Goal: Information Seeking & Learning: Check status

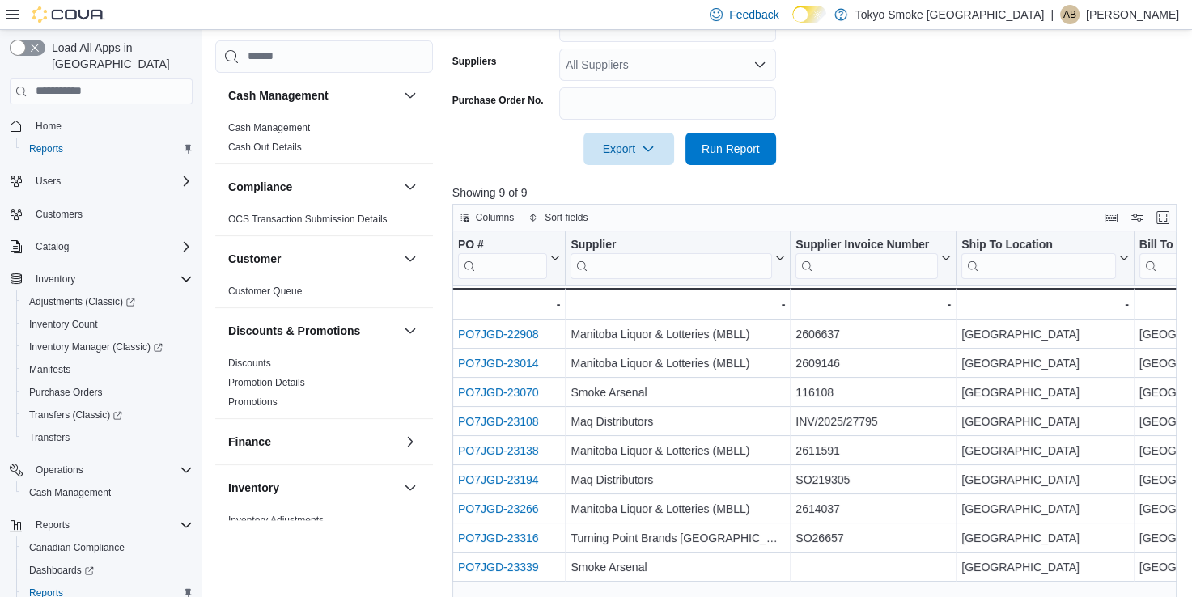
scroll to position [63, 0]
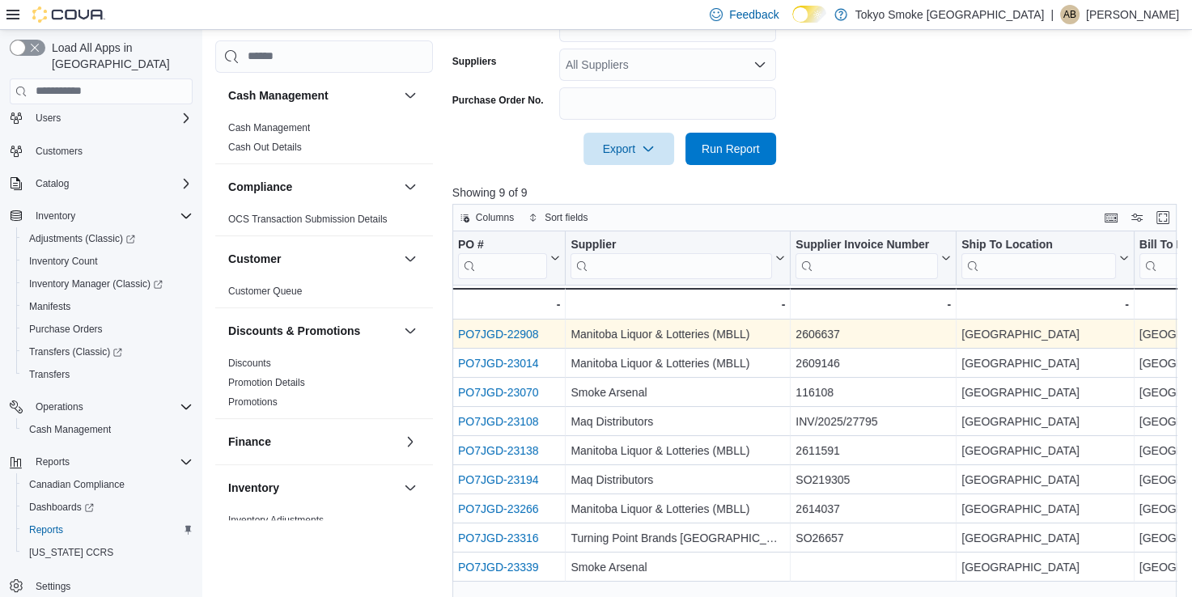
click at [511, 335] on link "PO7JGD-22908" at bounding box center [498, 334] width 81 height 13
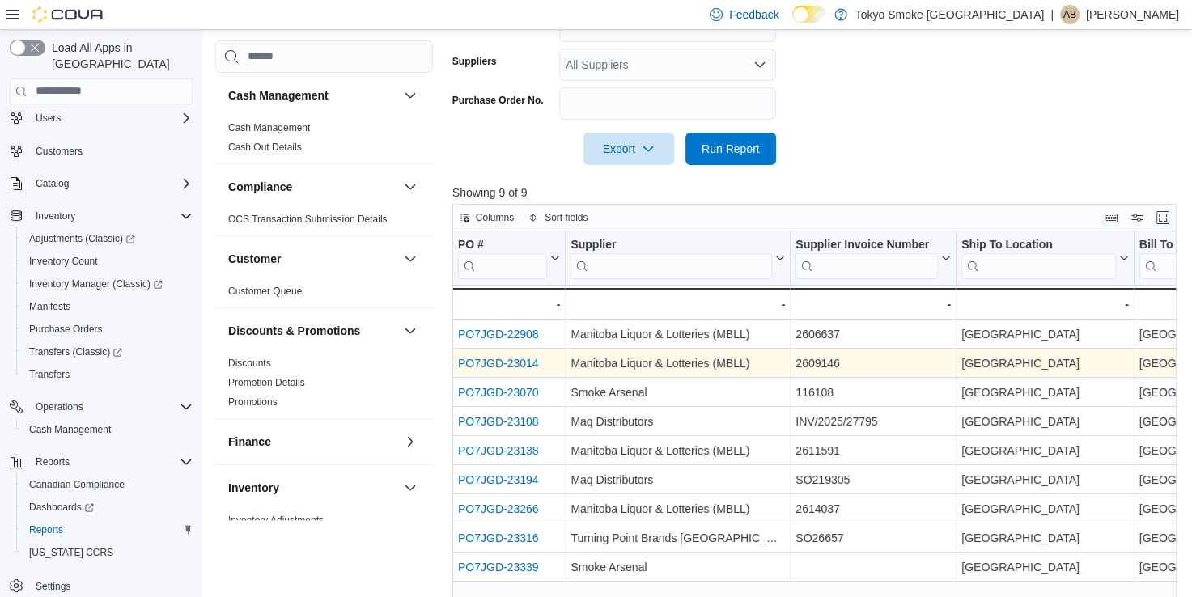
click at [502, 361] on link "PO7JGD-23014" at bounding box center [498, 363] width 81 height 13
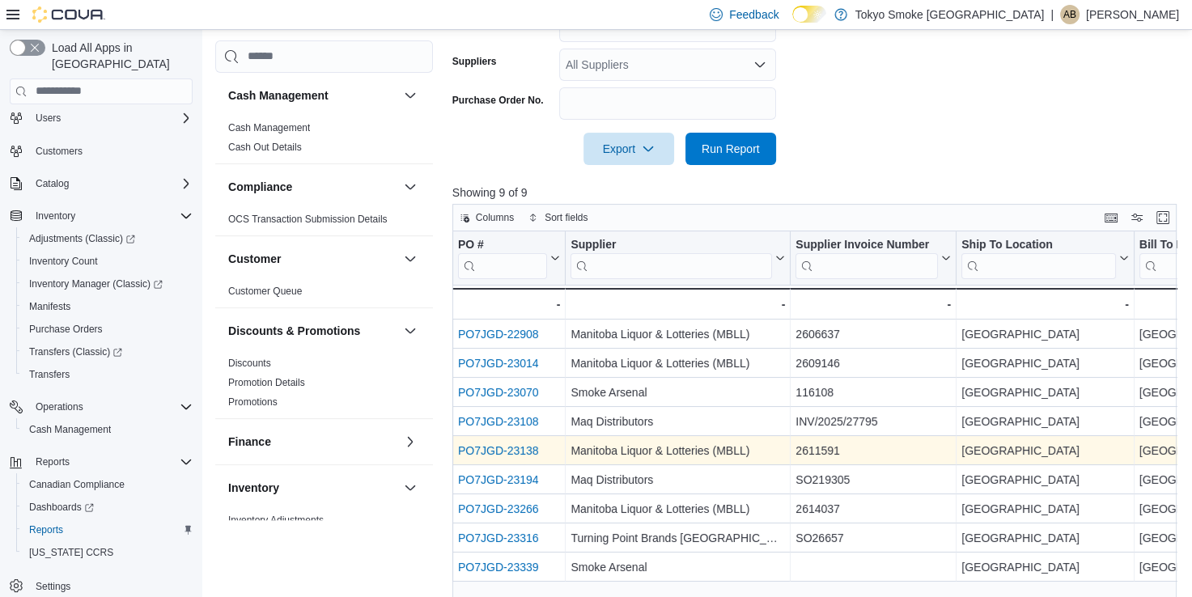
click at [525, 451] on link "PO7JGD-23138" at bounding box center [498, 450] width 81 height 13
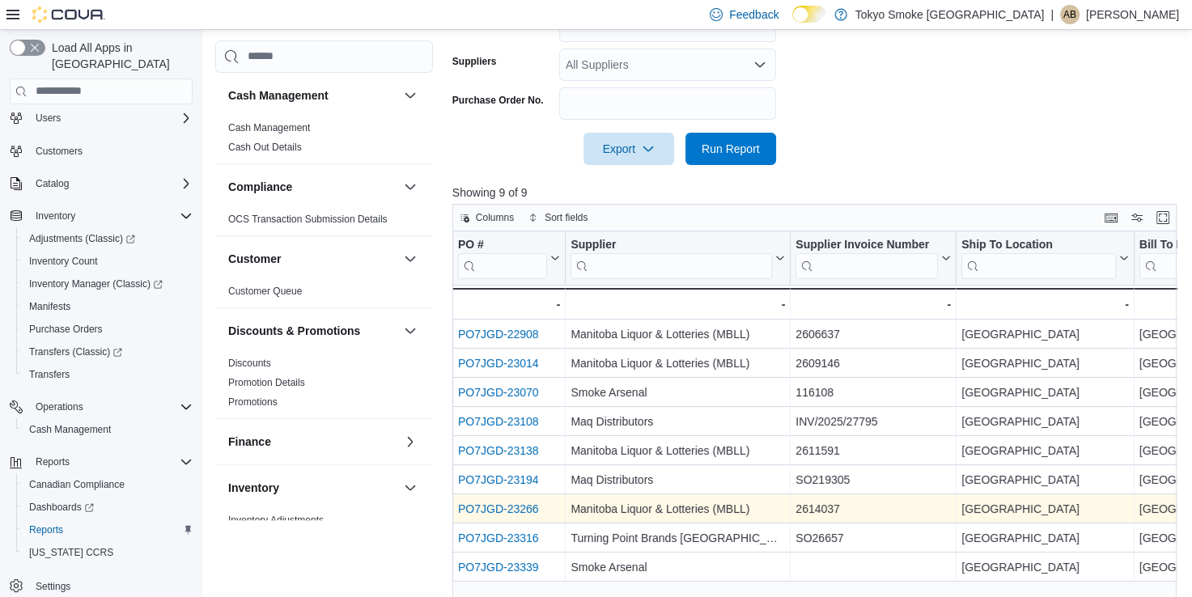
click at [509, 507] on link "PO7JGD-23266" at bounding box center [498, 509] width 81 height 13
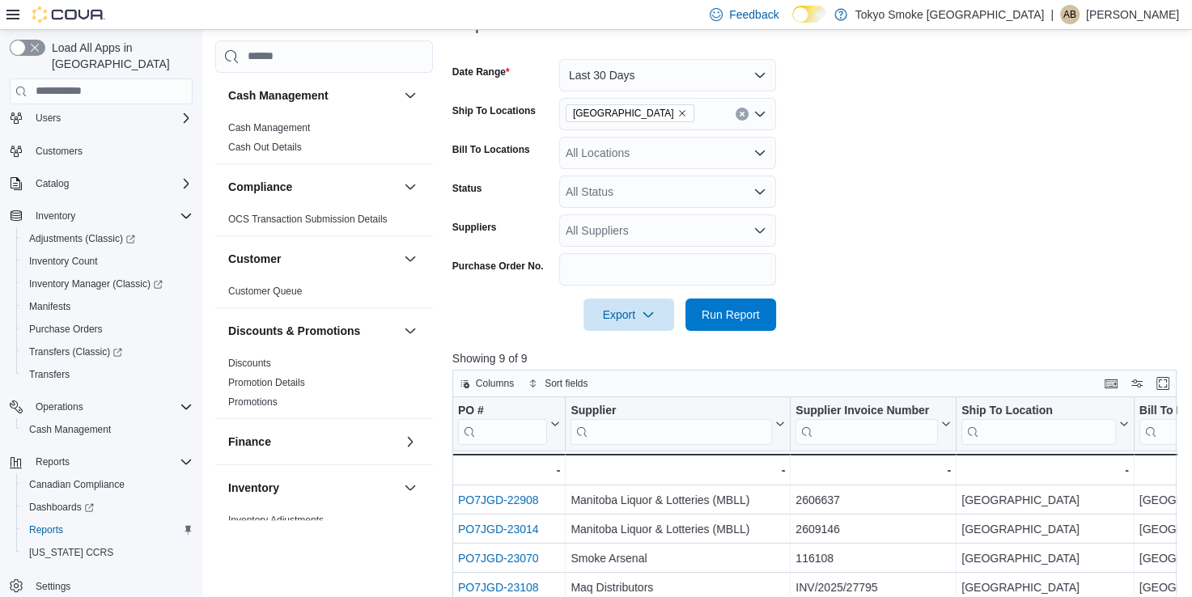
scroll to position [178, 0]
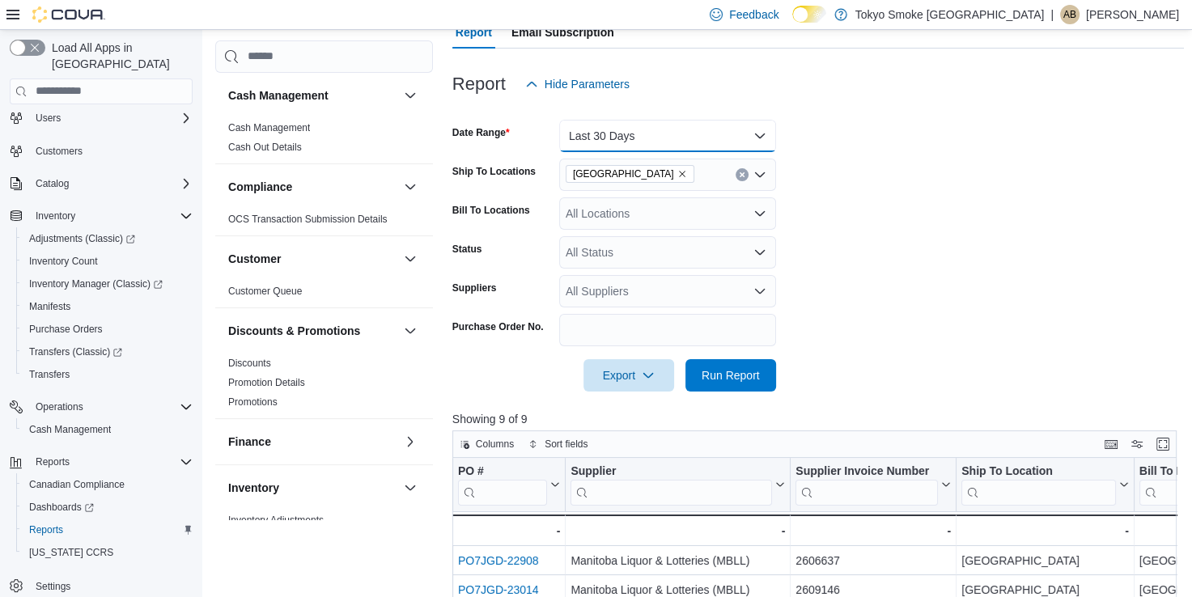
click at [609, 138] on button "Last 30 Days" at bounding box center [667, 136] width 217 height 32
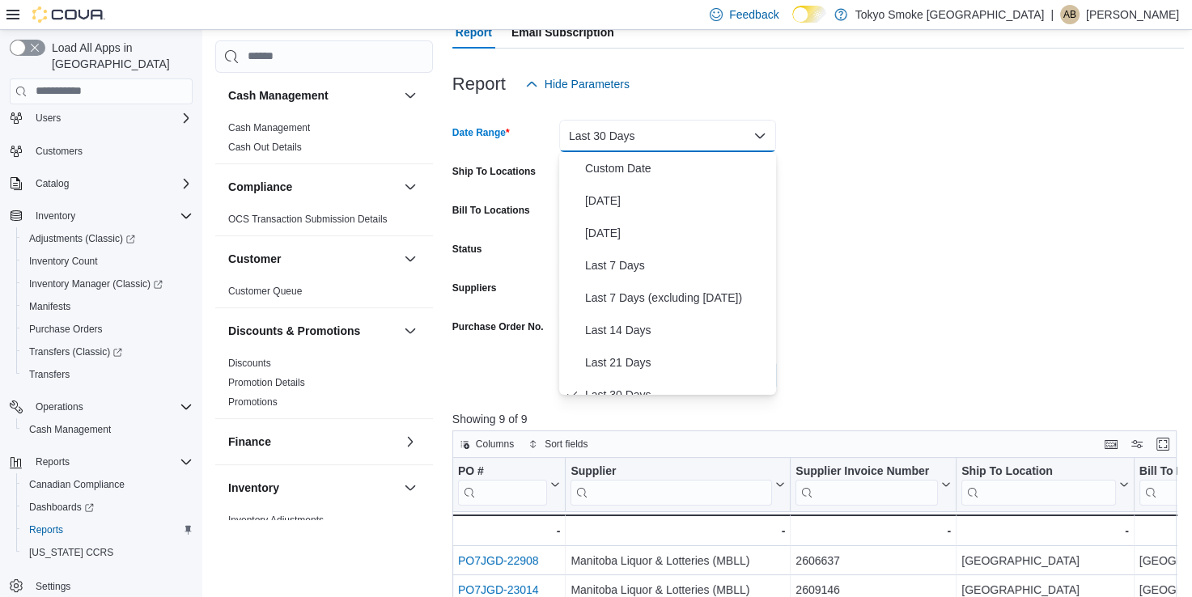
scroll to position [16, 0]
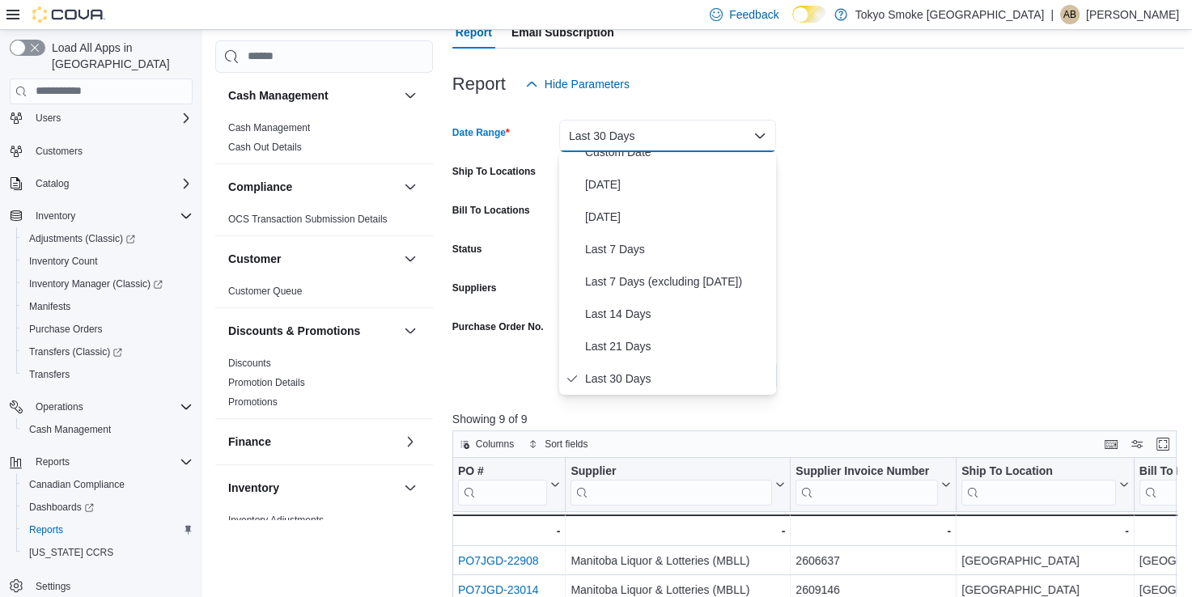
click at [916, 172] on form "Date Range Last 30 Days Ship To Locations Winnipeg Dominion Centre Bill To Loca…" at bounding box center [818, 245] width 732 height 291
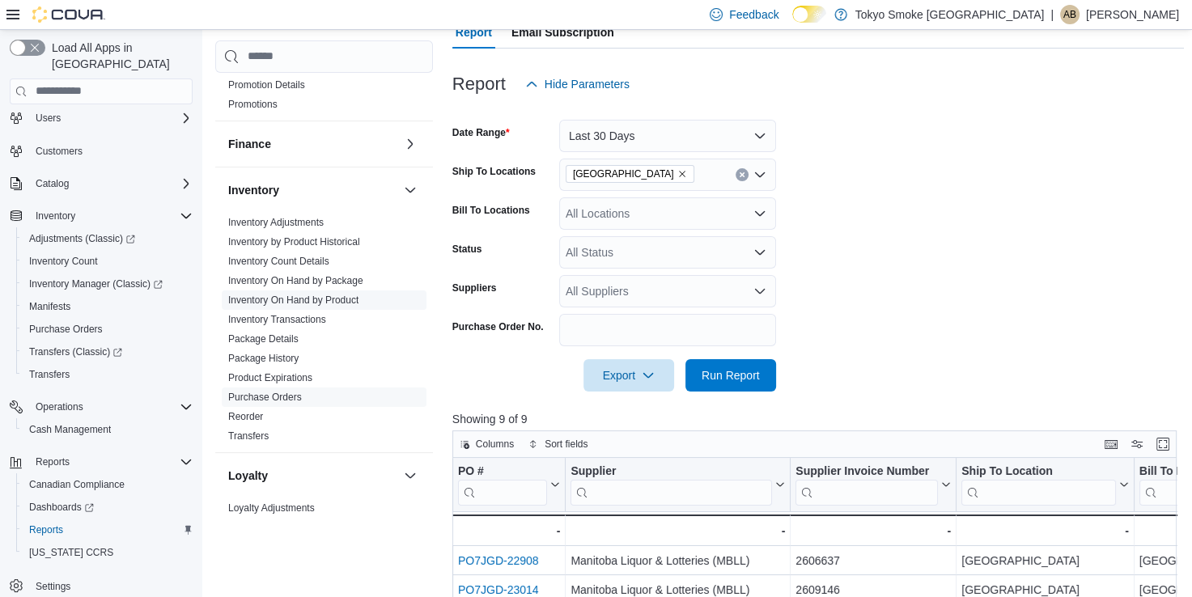
scroll to position [324, 0]
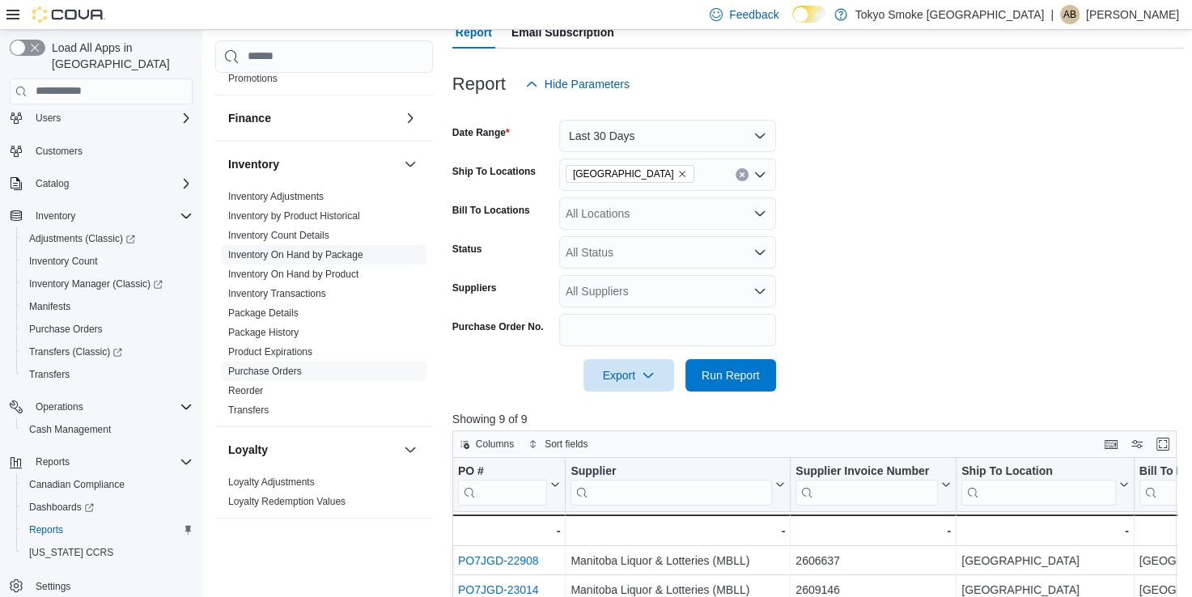
drag, startPoint x: 295, startPoint y: 290, endPoint x: 374, endPoint y: 313, distance: 82.7
click at [295, 290] on link "Inventory Transactions" at bounding box center [277, 293] width 98 height 11
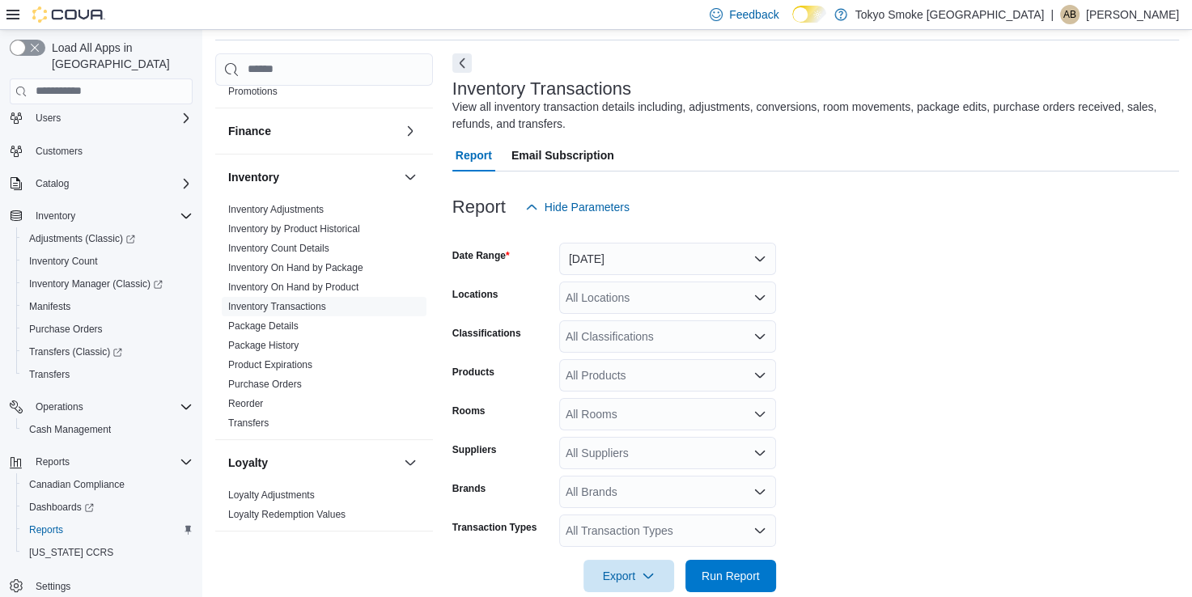
scroll to position [54, 0]
drag, startPoint x: 593, startPoint y: 248, endPoint x: 575, endPoint y: 274, distance: 31.9
click at [593, 248] on button "Yesterday" at bounding box center [667, 260] width 217 height 32
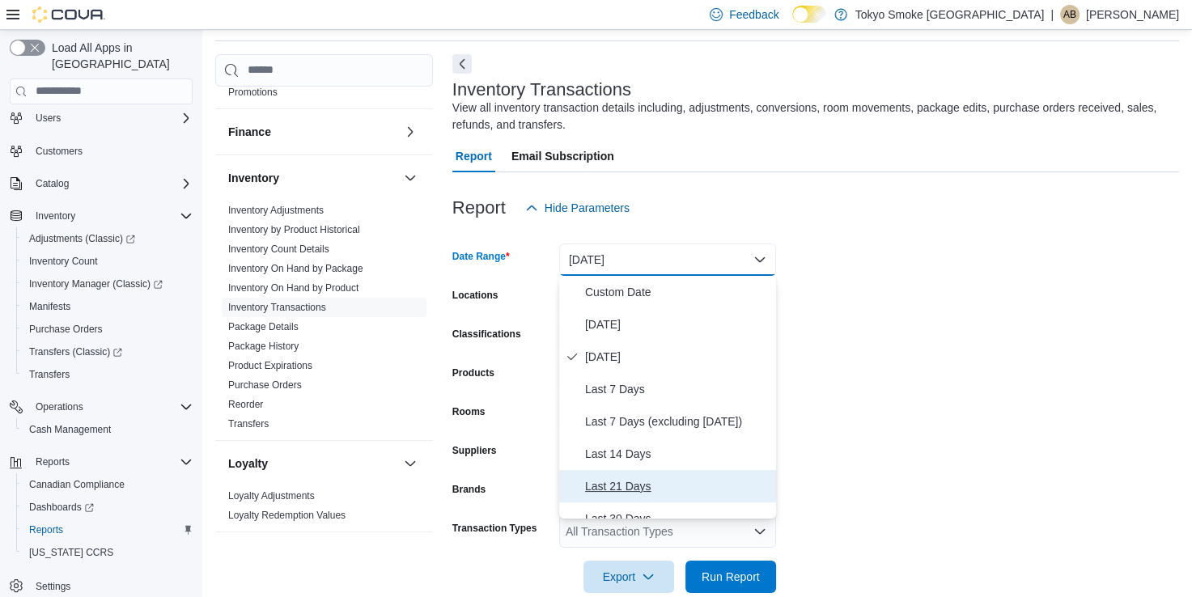
click at [636, 478] on span "Last 21 Days" at bounding box center [677, 486] width 185 height 19
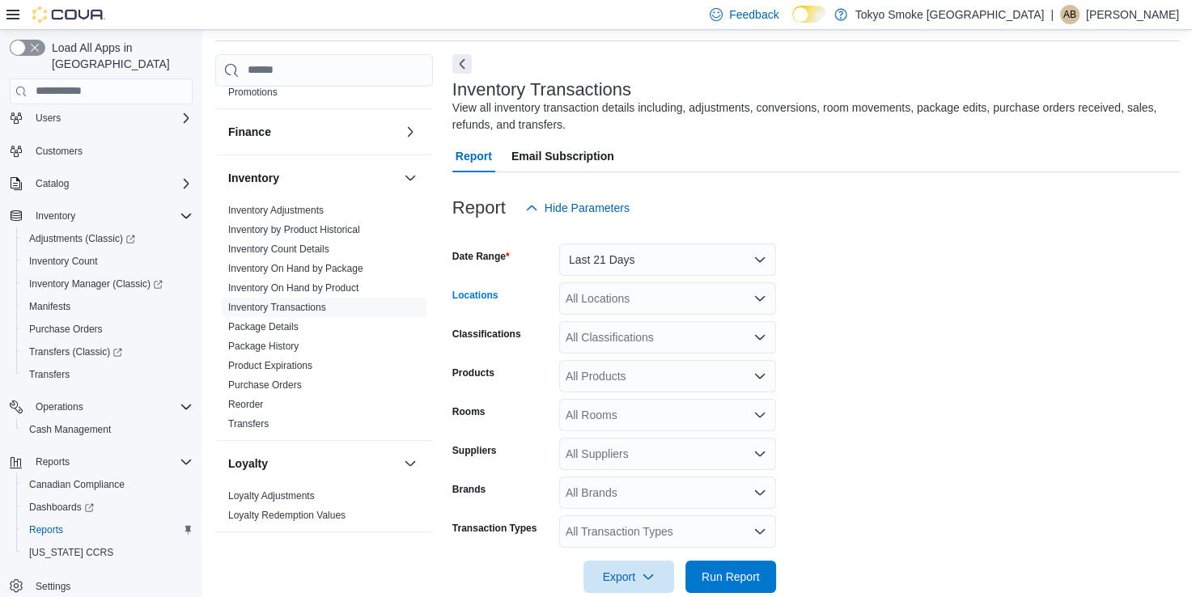
click at [616, 297] on div "All Locations" at bounding box center [667, 298] width 217 height 32
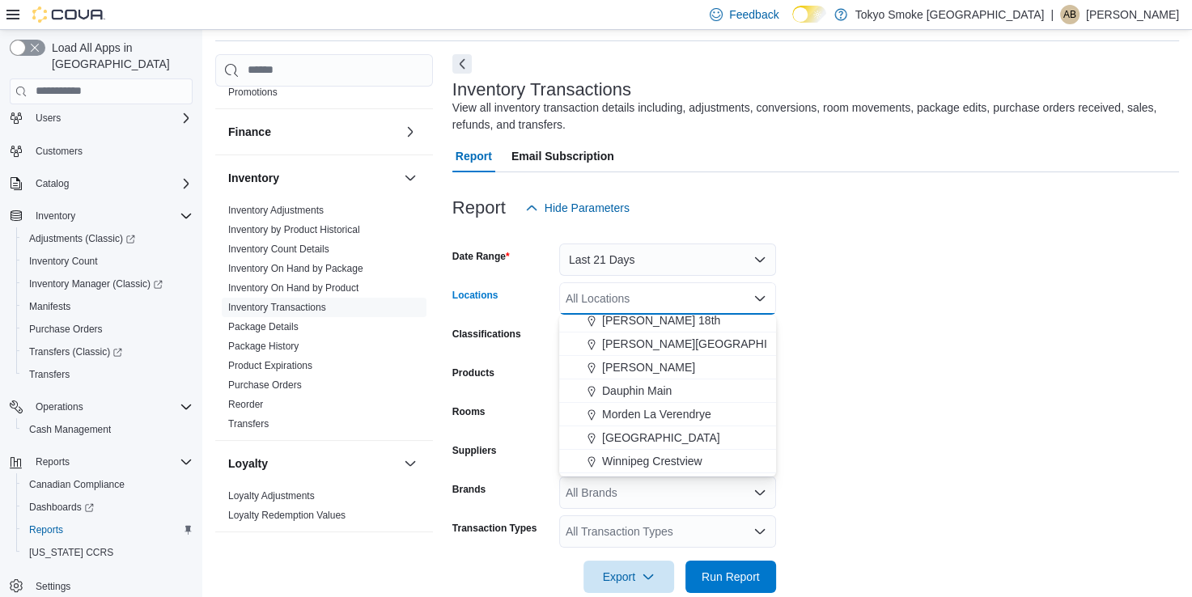
scroll to position [81, 0]
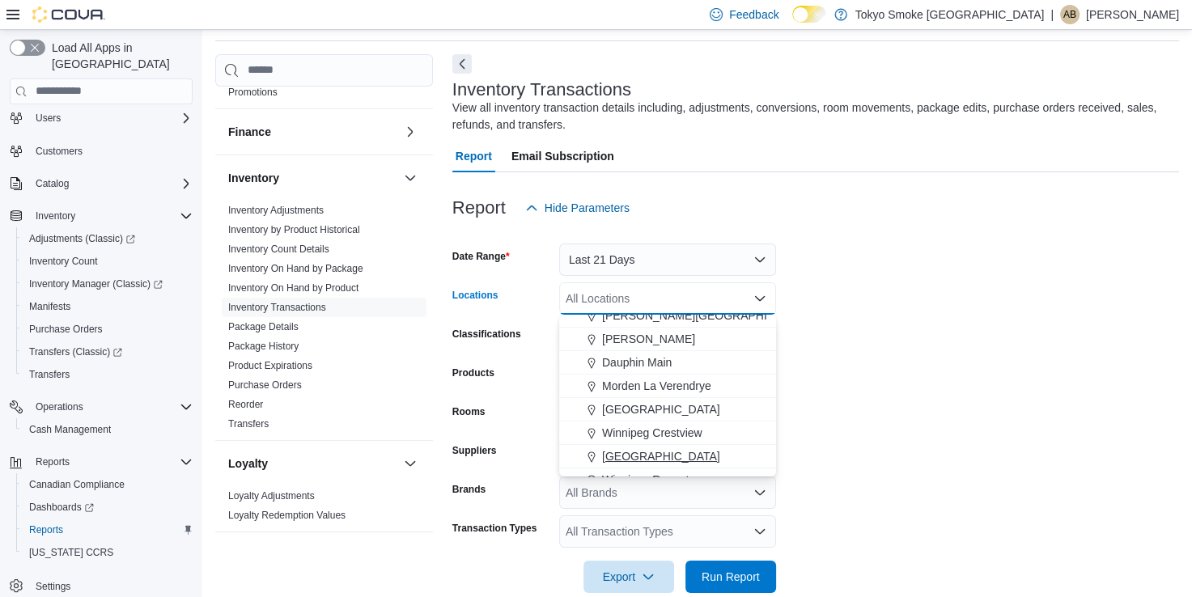
click at [666, 452] on span "[GEOGRAPHIC_DATA]" at bounding box center [661, 456] width 118 height 16
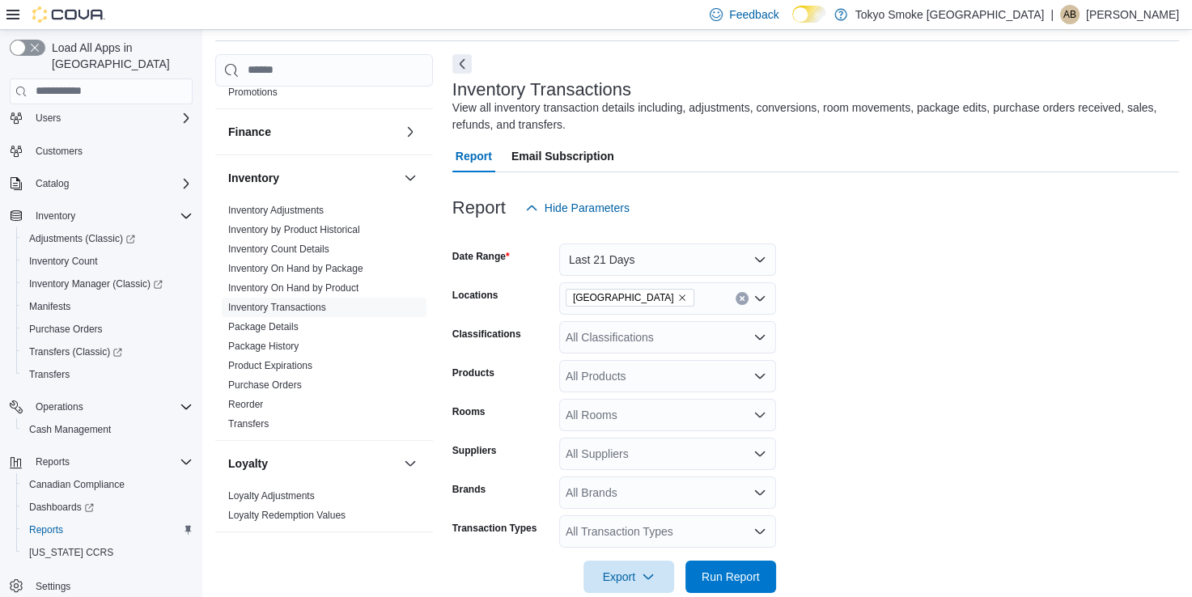
drag, startPoint x: 898, startPoint y: 390, endPoint x: 719, endPoint y: 355, distance: 182.4
click at [898, 390] on form "Date Range Last 21 Days Locations Winnipeg Dominion Centre Classifications All …" at bounding box center [815, 408] width 727 height 369
click at [684, 342] on div "All Classifications" at bounding box center [667, 337] width 217 height 32
click at [833, 353] on form "Date Range Last 21 Days Locations Winnipeg Dominion Centre Classifications All …" at bounding box center [815, 408] width 727 height 369
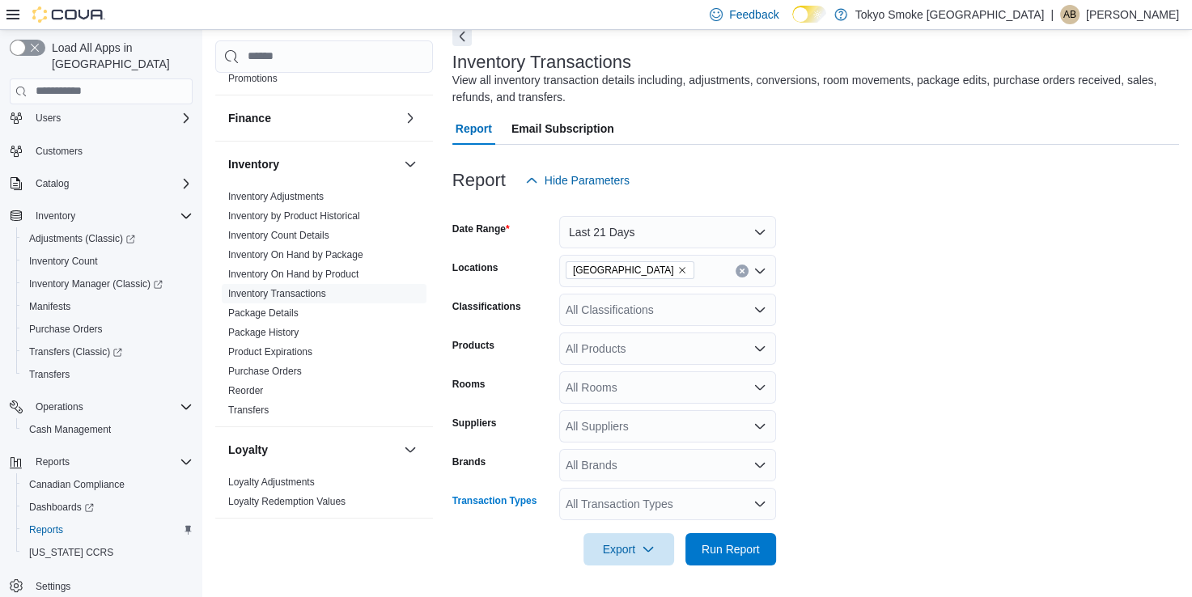
click at [631, 497] on div "All Transaction Types" at bounding box center [667, 504] width 217 height 32
click at [605, 452] on span "Adjust Out" at bounding box center [667, 455] width 197 height 16
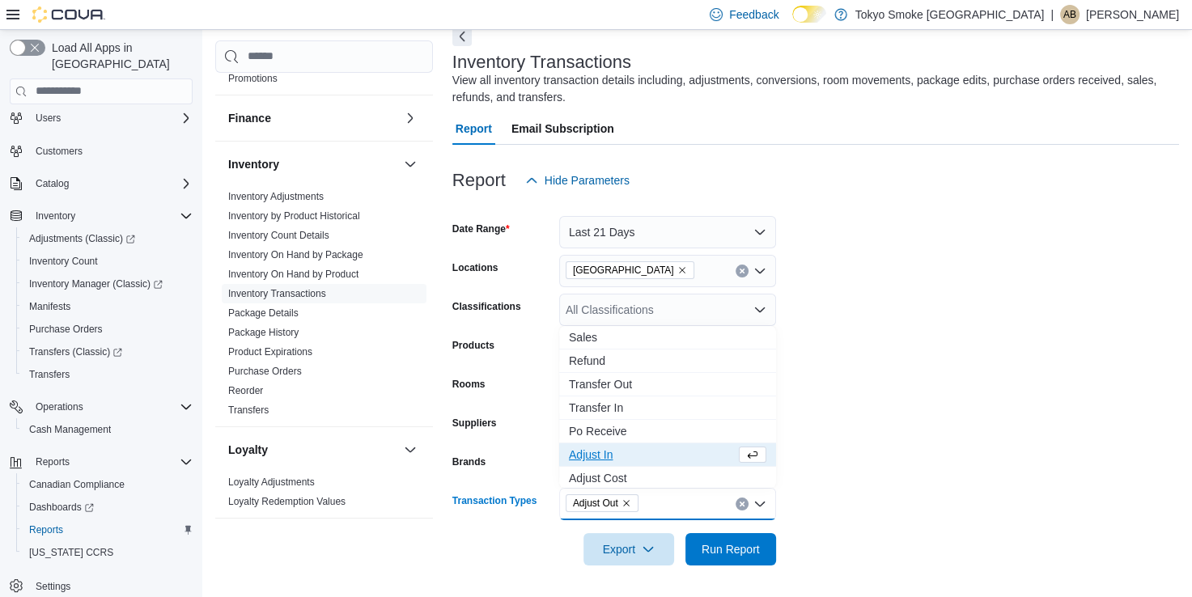
click at [605, 455] on span "Adjust In" at bounding box center [652, 455] width 167 height 16
click at [877, 514] on form "Date Range Last 21 Days Locations Winnipeg Dominion Centre Classifications All …" at bounding box center [815, 381] width 727 height 369
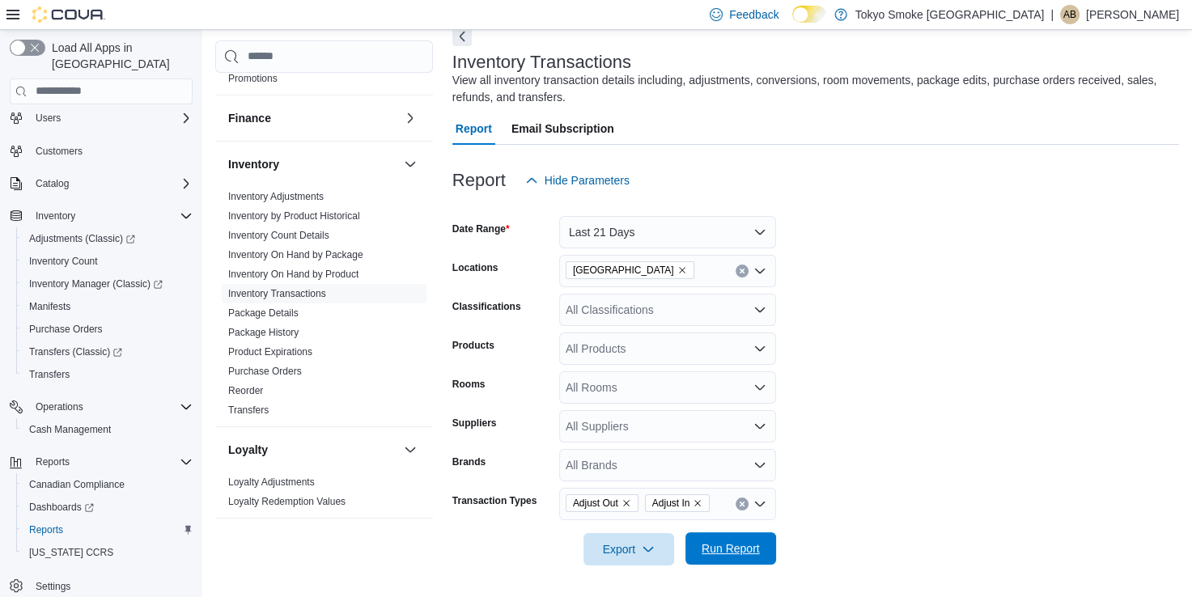
drag, startPoint x: 741, startPoint y: 549, endPoint x: 890, endPoint y: 520, distance: 151.0
click at [741, 549] on span "Run Report" at bounding box center [731, 549] width 58 height 16
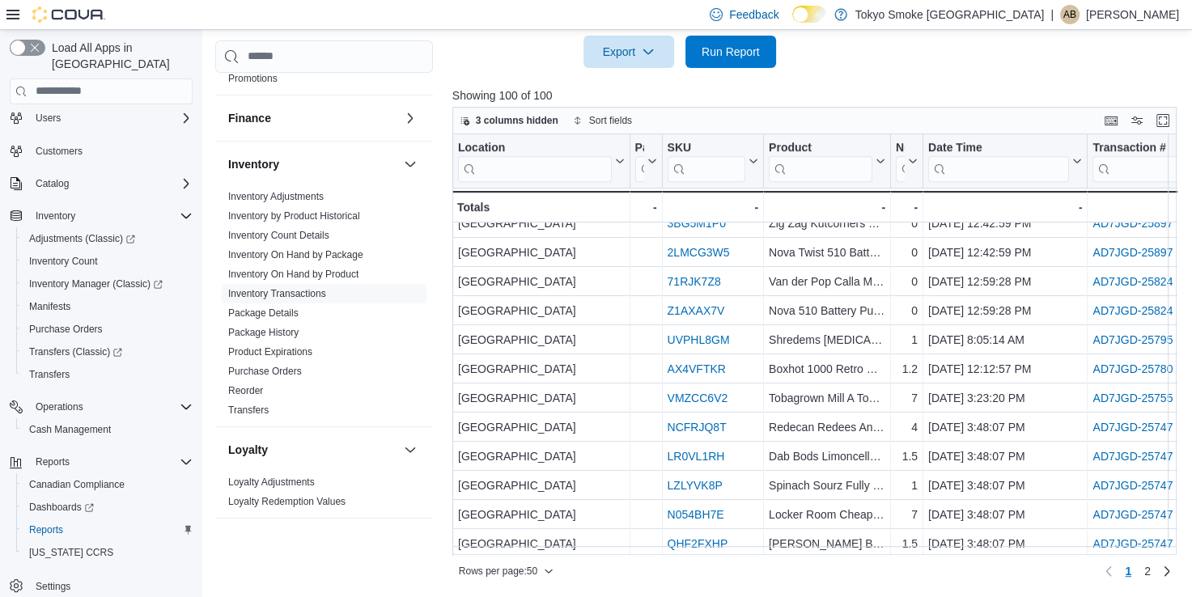
scroll to position [809, 0]
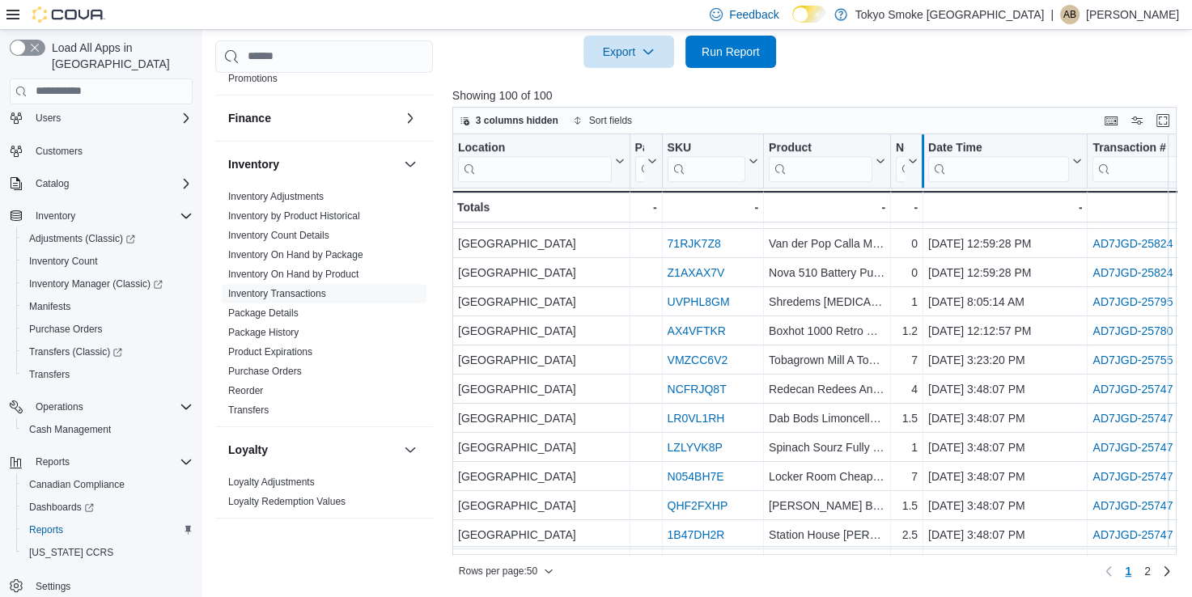
drag, startPoint x: 888, startPoint y: 168, endPoint x: 925, endPoint y: 176, distance: 38.1
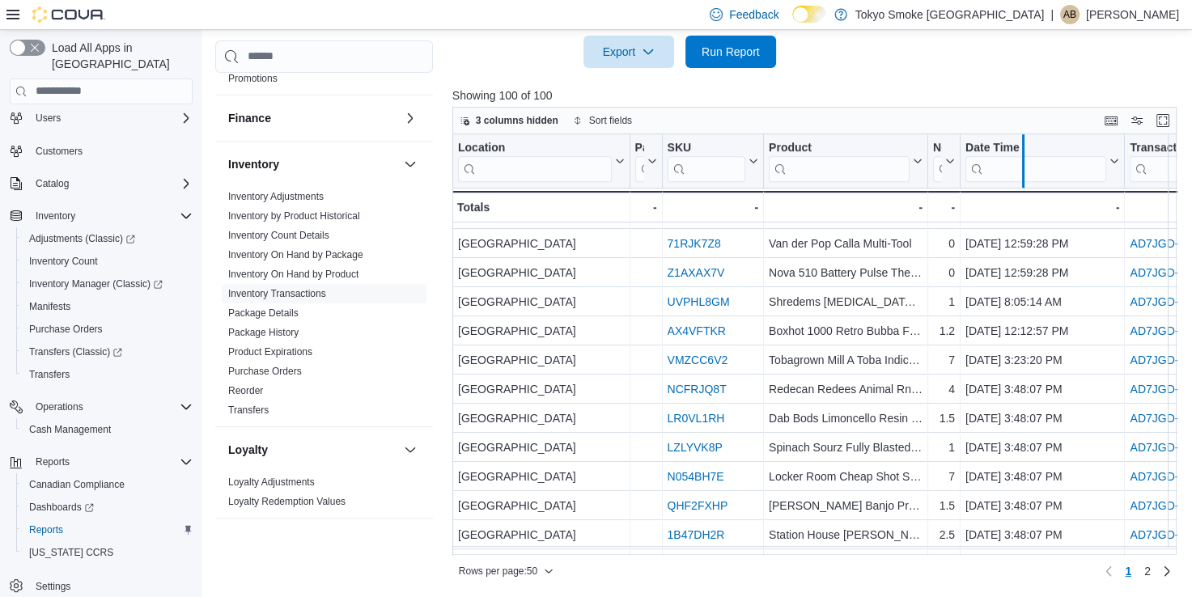
drag, startPoint x: 928, startPoint y: 141, endPoint x: 1024, endPoint y: 144, distance: 96.4
click at [1023, 144] on div at bounding box center [1023, 160] width 13 height 53
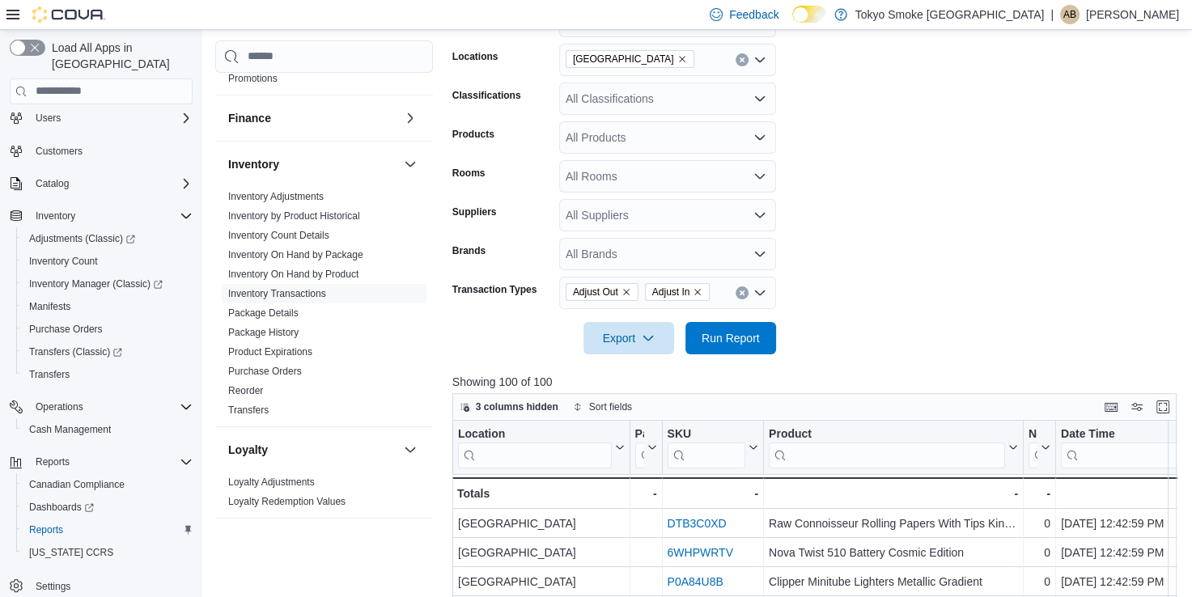
scroll to position [175, 0]
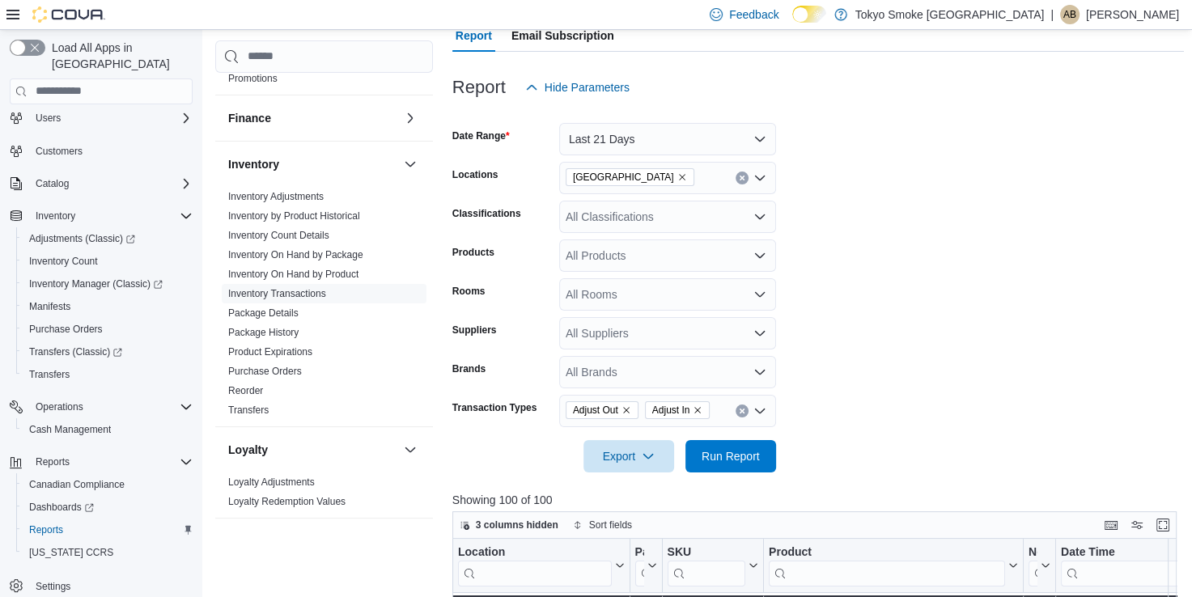
click at [645, 218] on div "All Classifications" at bounding box center [667, 217] width 217 height 32
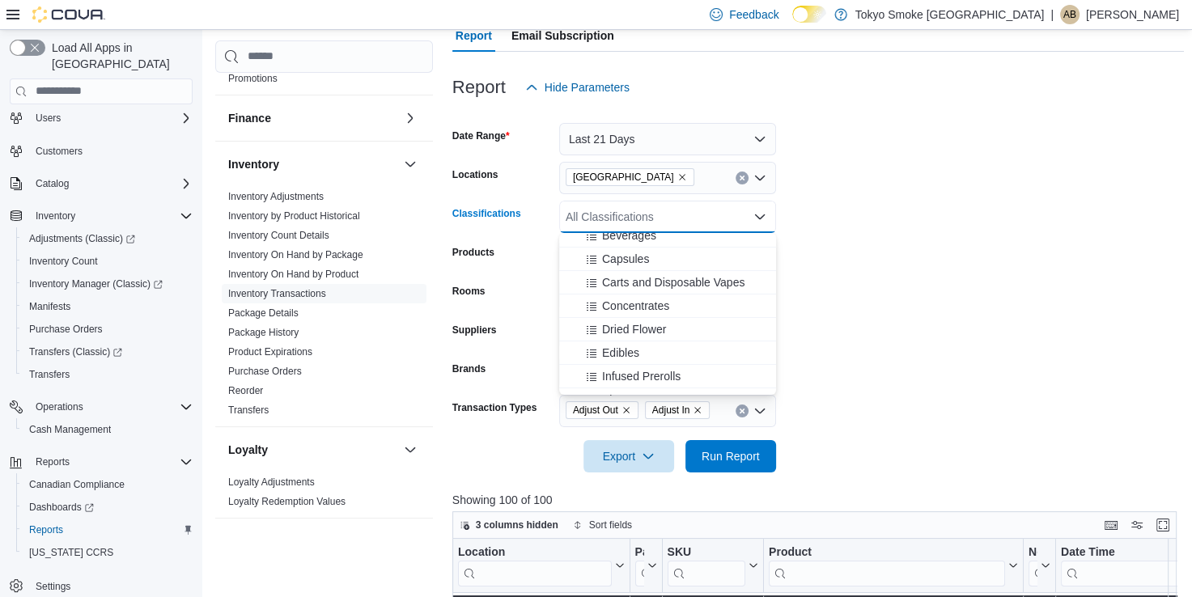
scroll to position [81, 0]
click at [624, 323] on span "Edibles" at bounding box center [620, 328] width 37 height 16
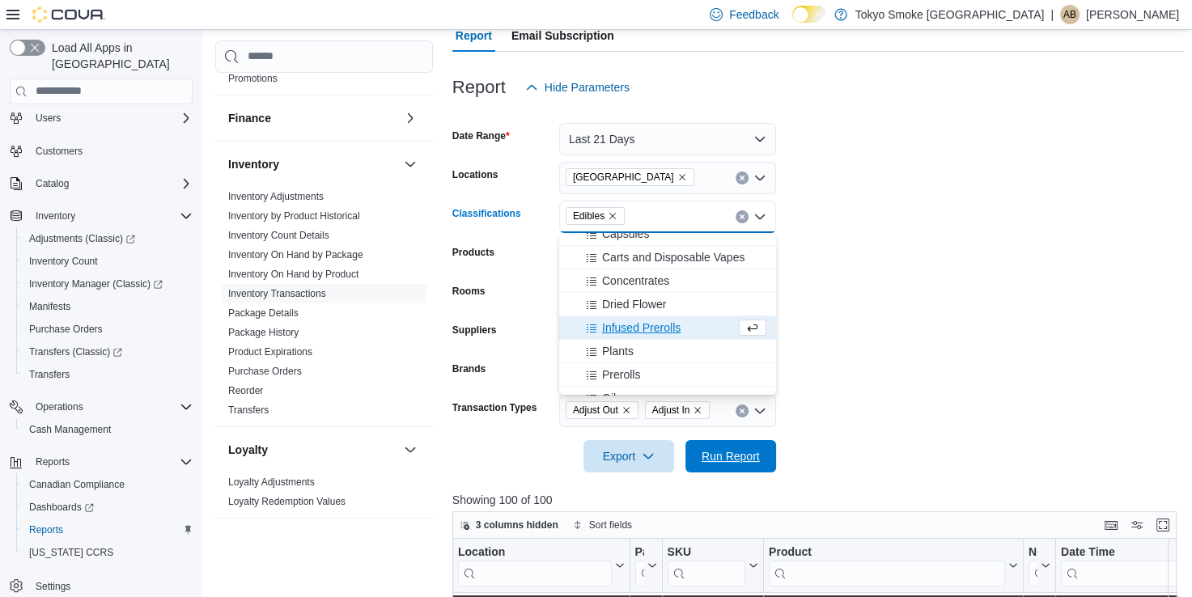
click at [773, 455] on button "Run Report" at bounding box center [731, 456] width 91 height 32
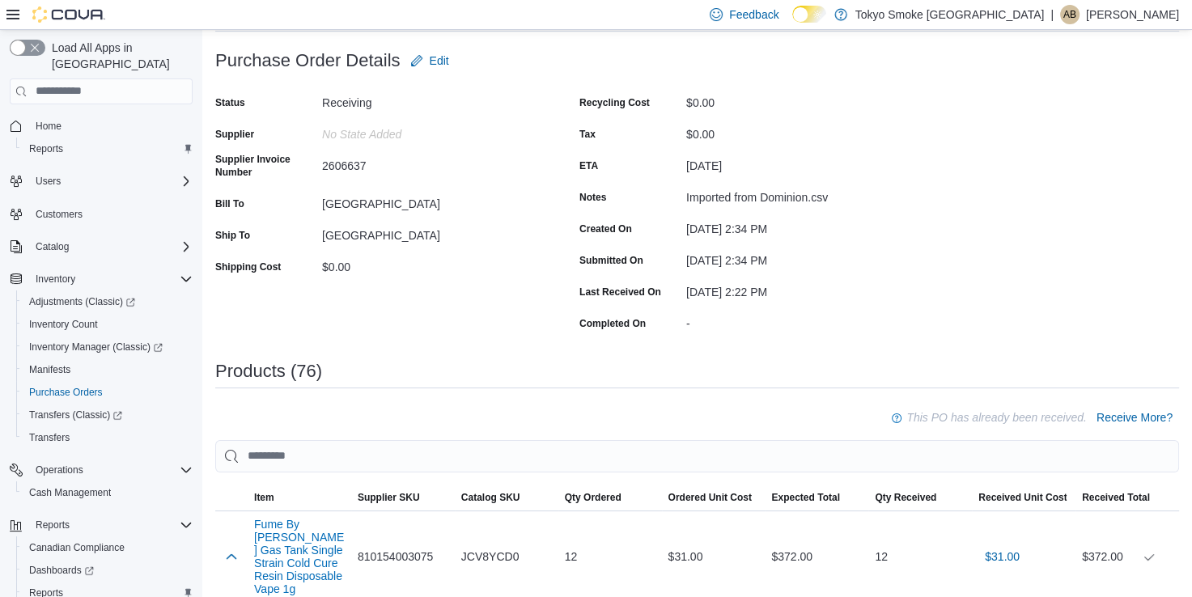
scroll to position [243, 0]
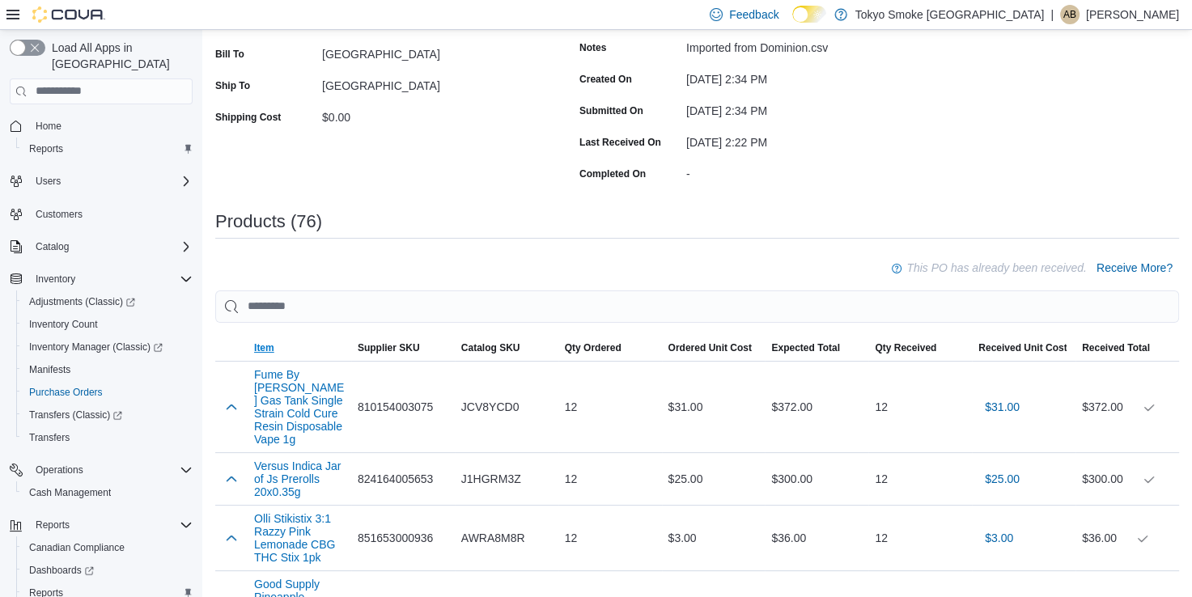
click at [259, 348] on span "Item" at bounding box center [264, 348] width 20 height 13
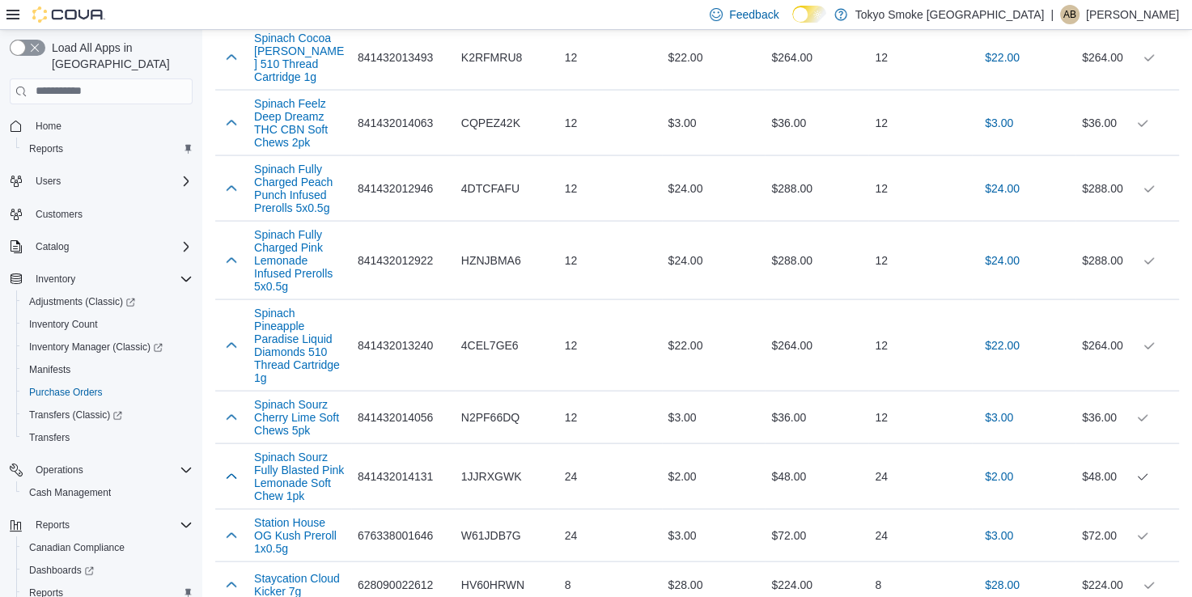
scroll to position [3318, 0]
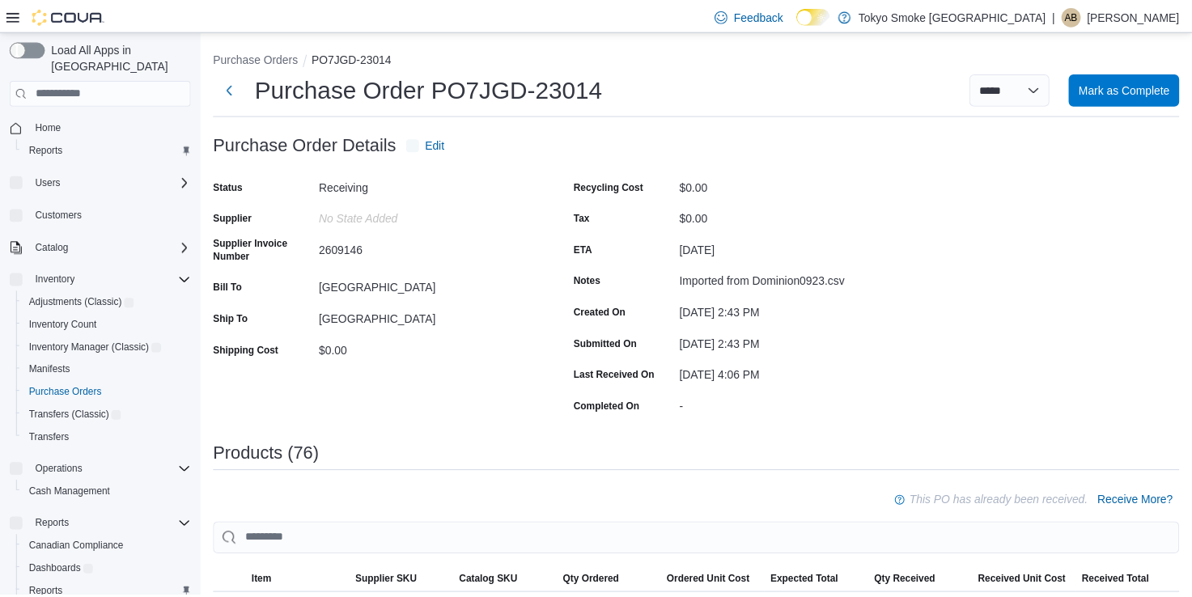
scroll to position [324, 0]
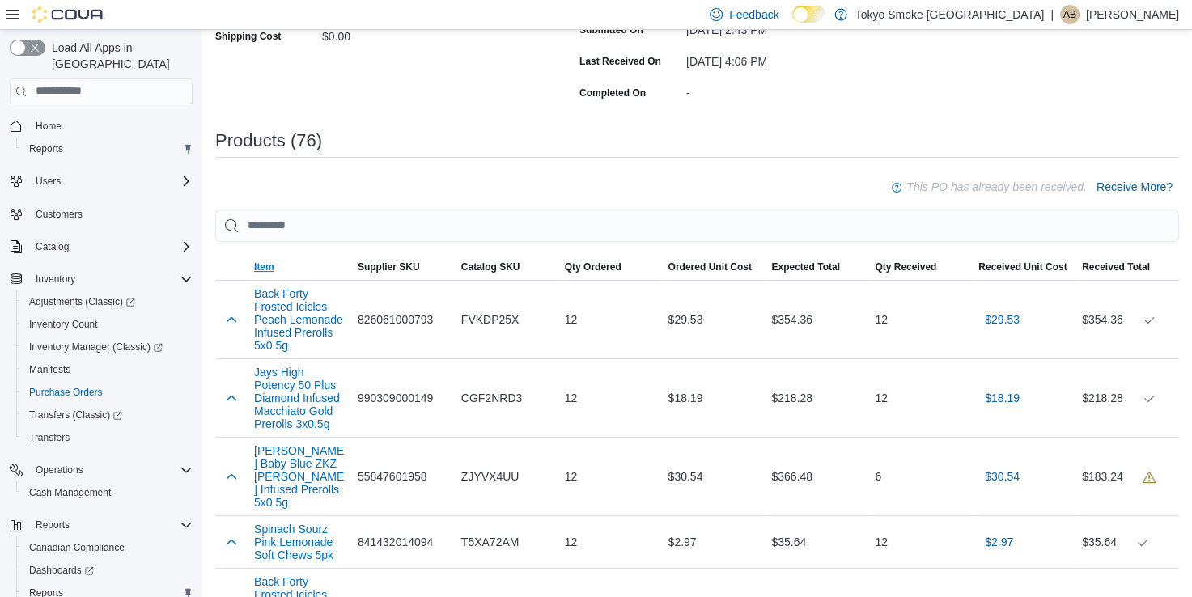
click at [265, 264] on span "Item" at bounding box center [264, 267] width 20 height 13
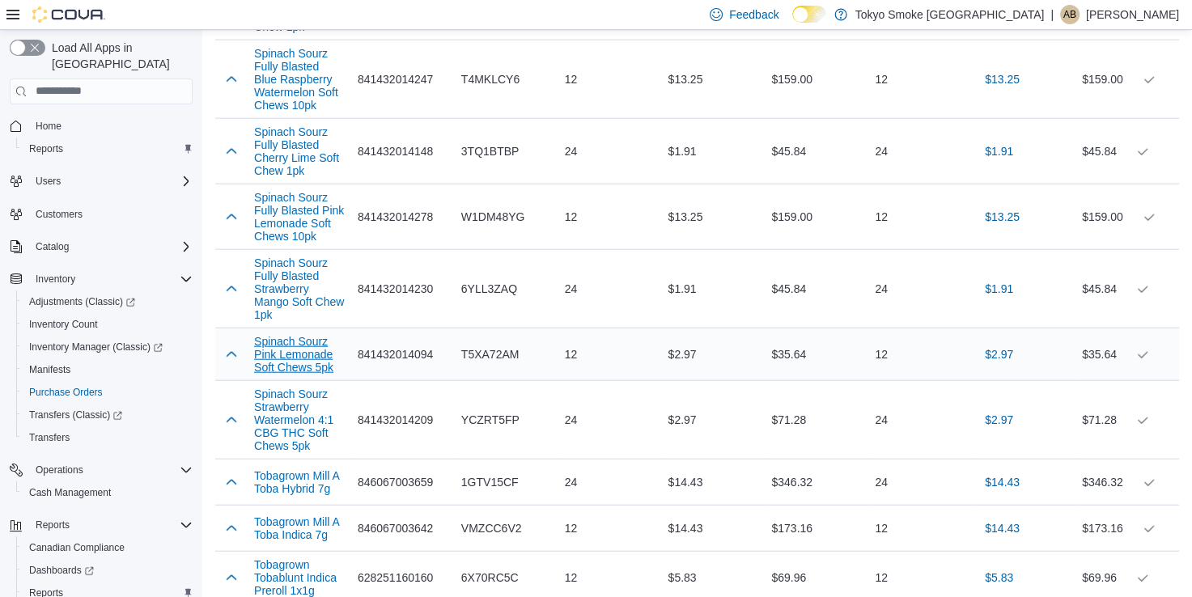
scroll to position [3885, 0]
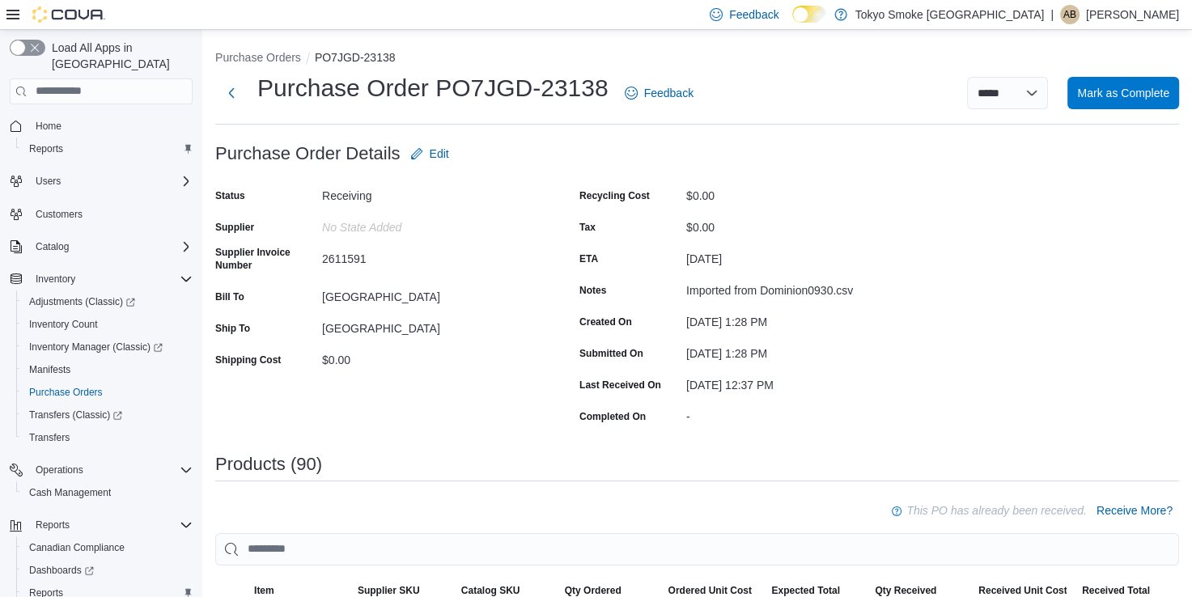
scroll to position [324, 0]
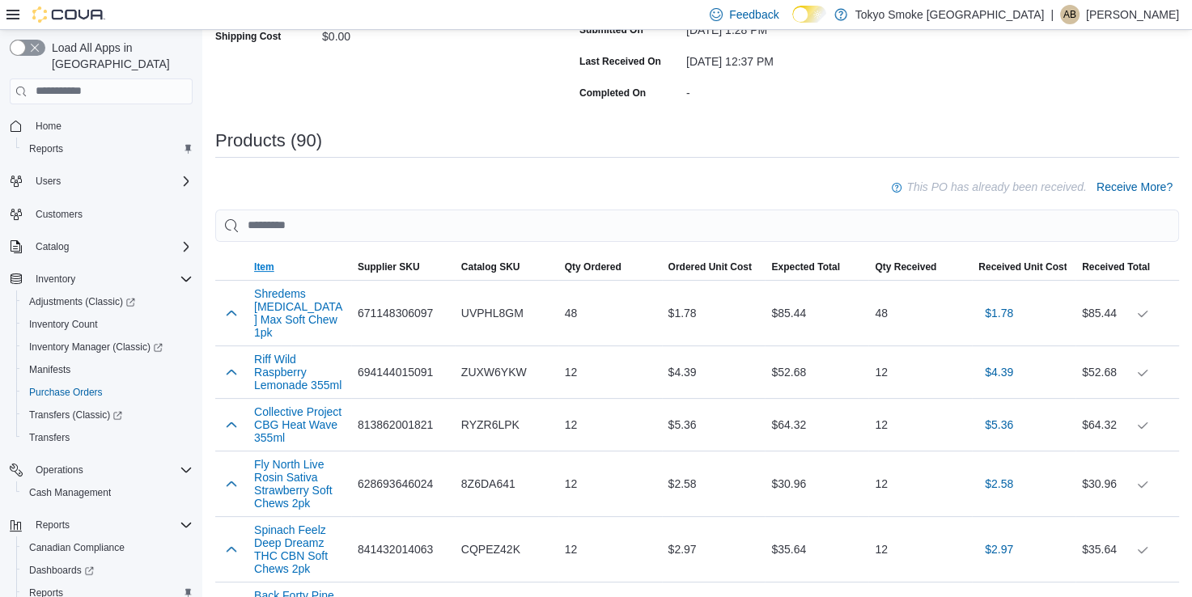
click at [254, 269] on span "Item" at bounding box center [264, 267] width 20 height 13
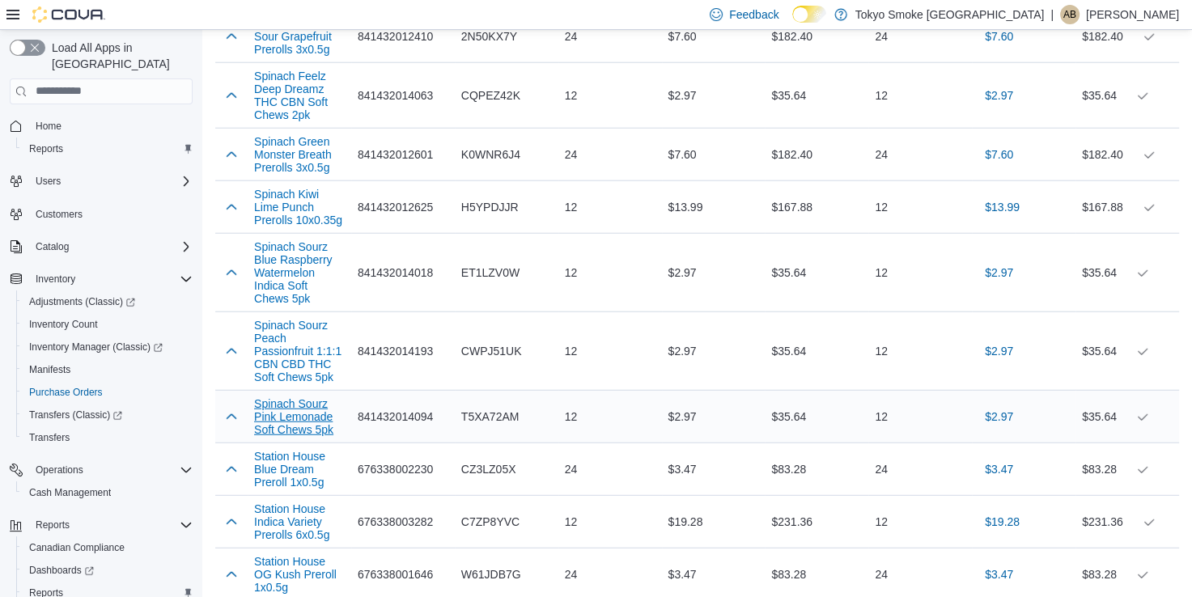
scroll to position [4128, 0]
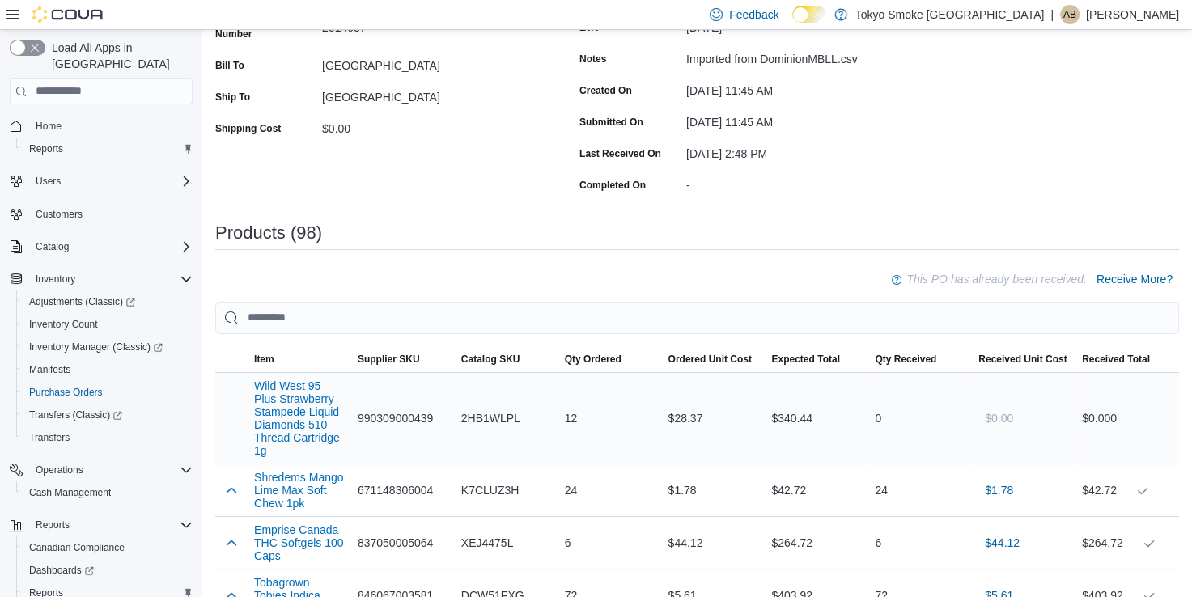
scroll to position [324, 0]
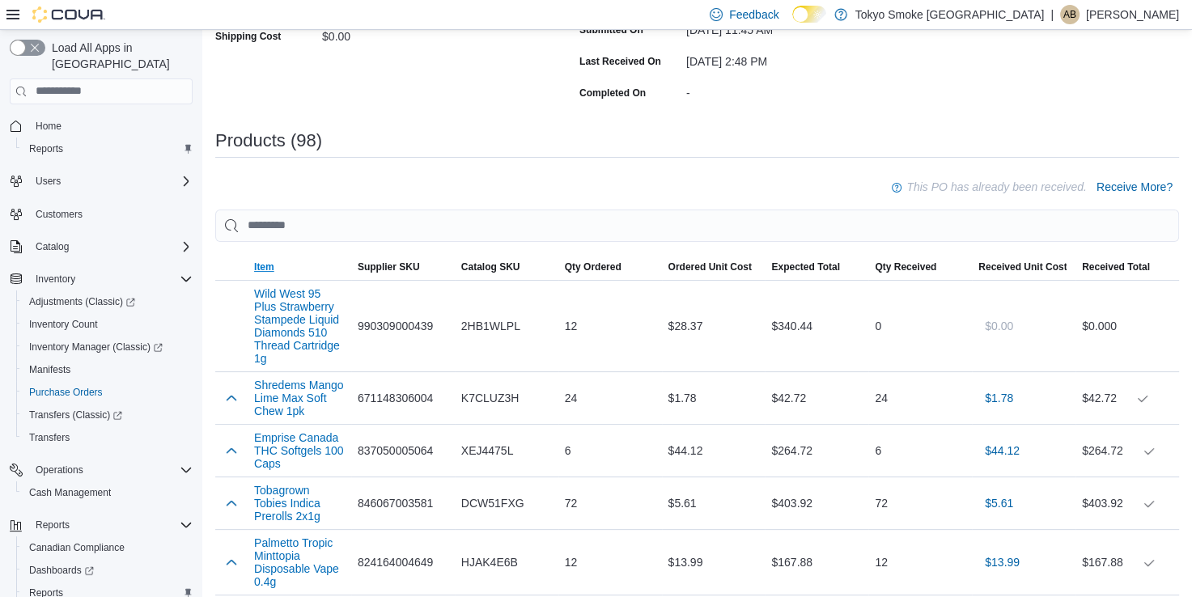
click at [266, 269] on span "Item" at bounding box center [264, 267] width 20 height 13
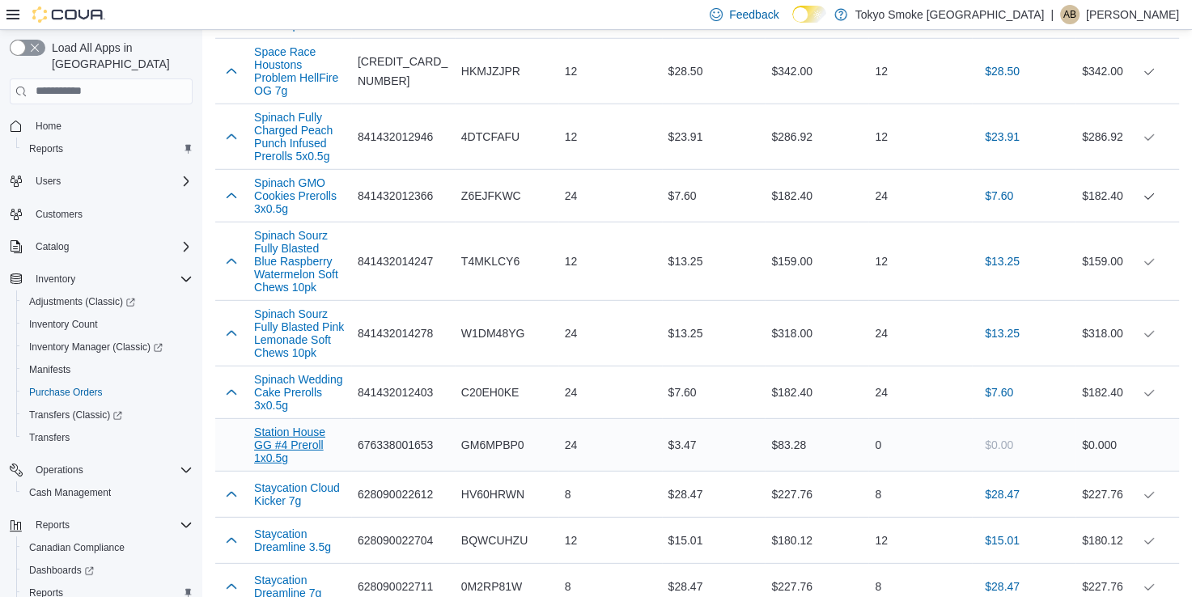
scroll to position [4533, 0]
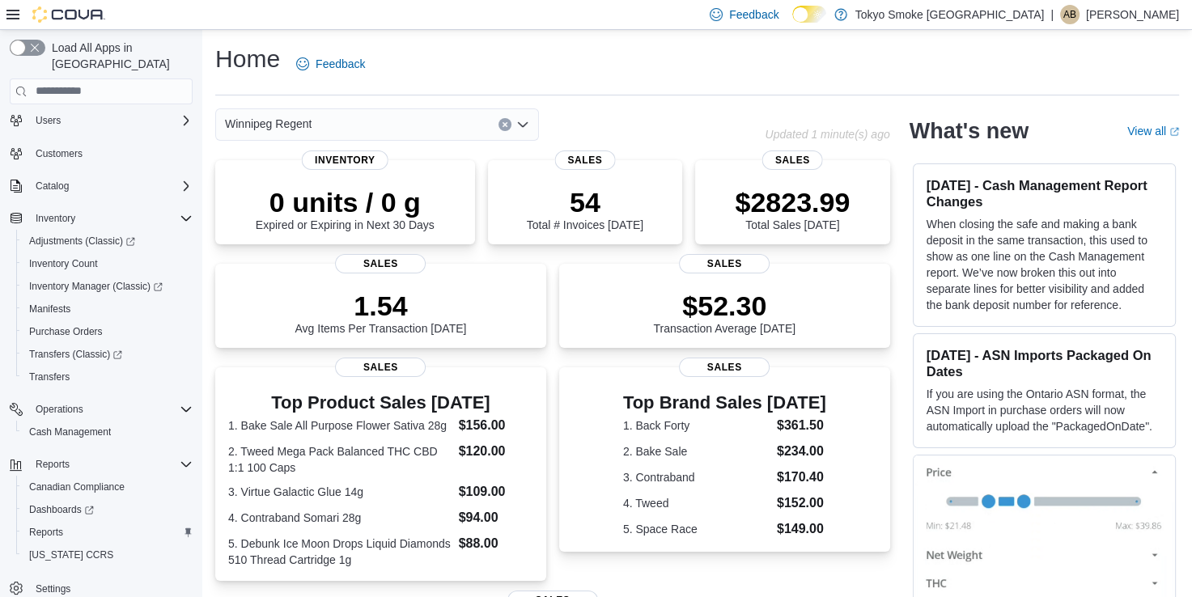
scroll to position [63, 0]
drag, startPoint x: 53, startPoint y: 512, endPoint x: 82, endPoint y: 507, distance: 29.5
click at [53, 524] on span "Reports" at bounding box center [46, 530] width 34 height 13
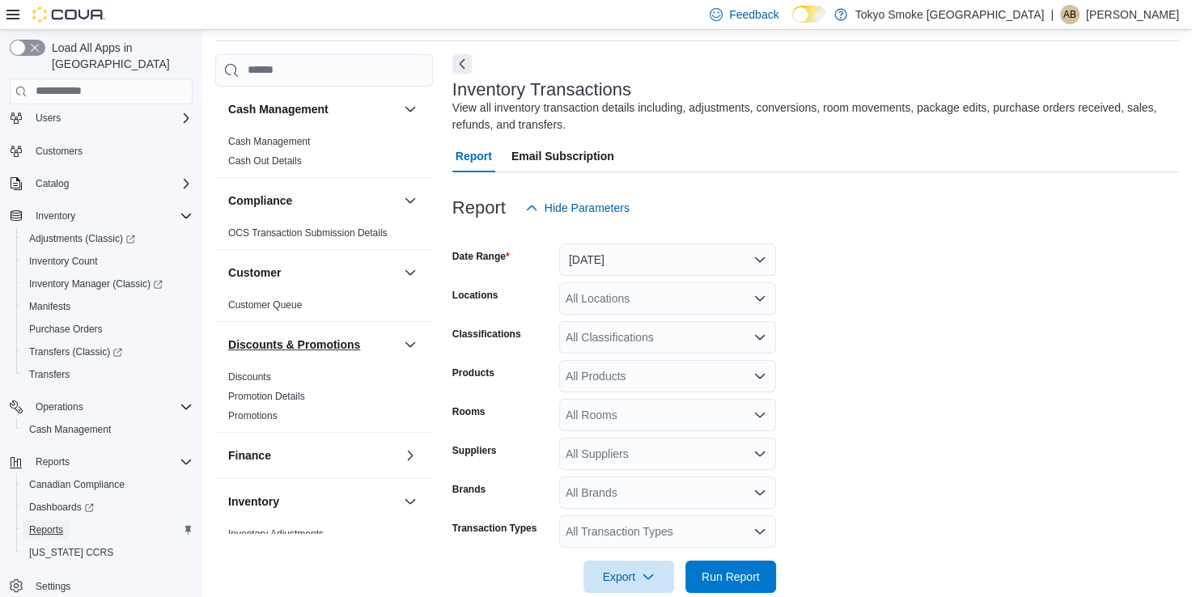
scroll to position [324, 0]
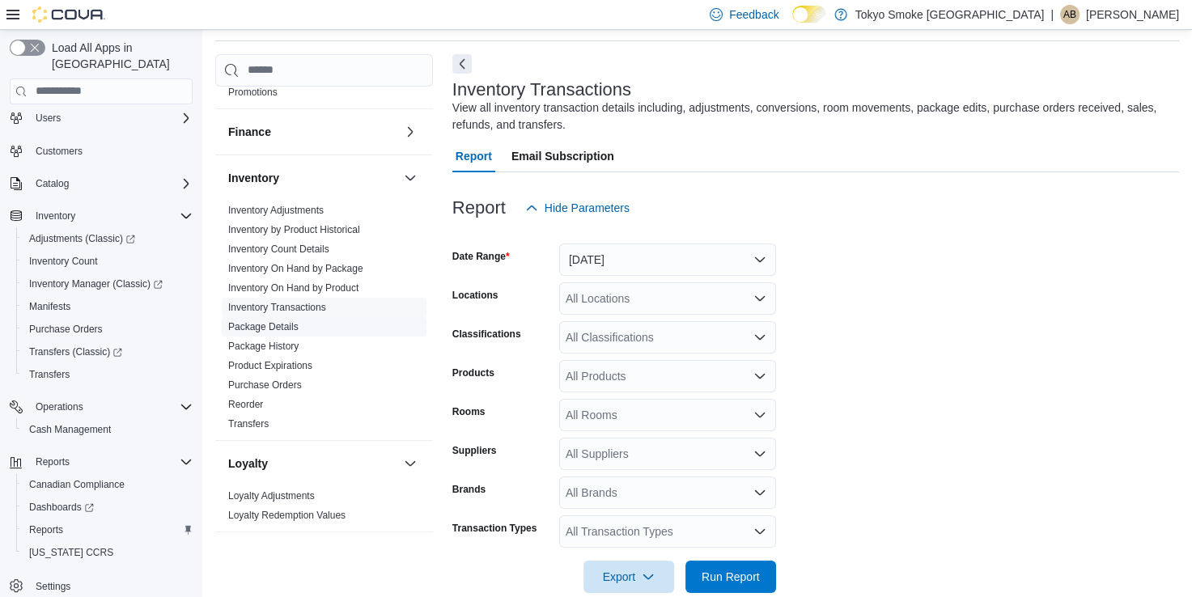
drag, startPoint x: 264, startPoint y: 380, endPoint x: 280, endPoint y: 380, distance: 16.2
click at [264, 380] on link "Purchase Orders" at bounding box center [265, 385] width 74 height 11
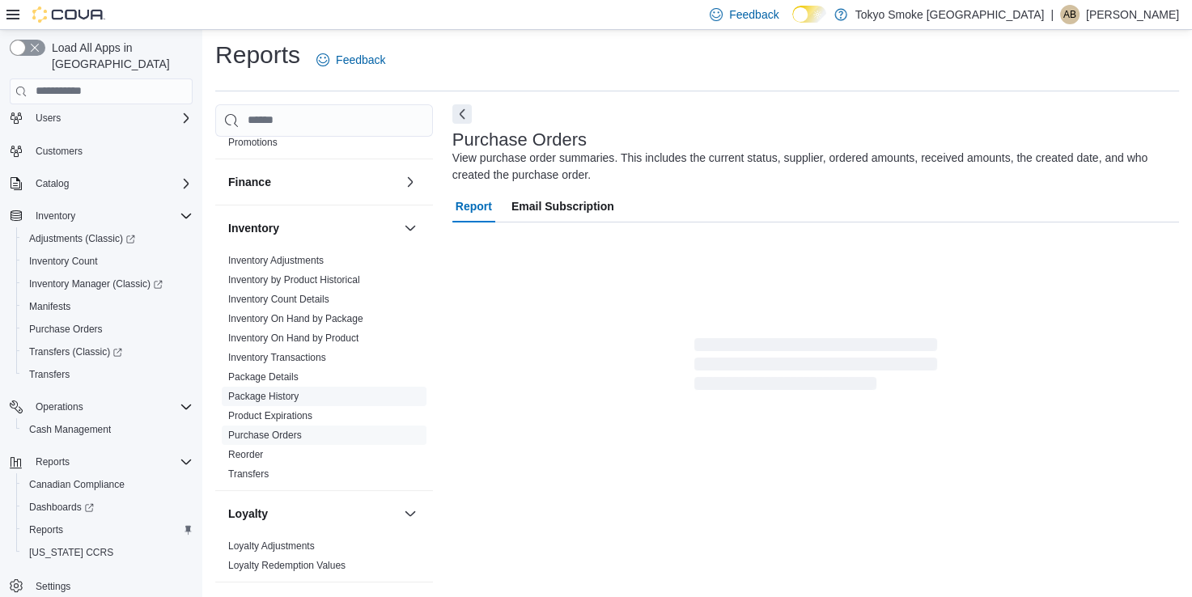
scroll to position [4, 0]
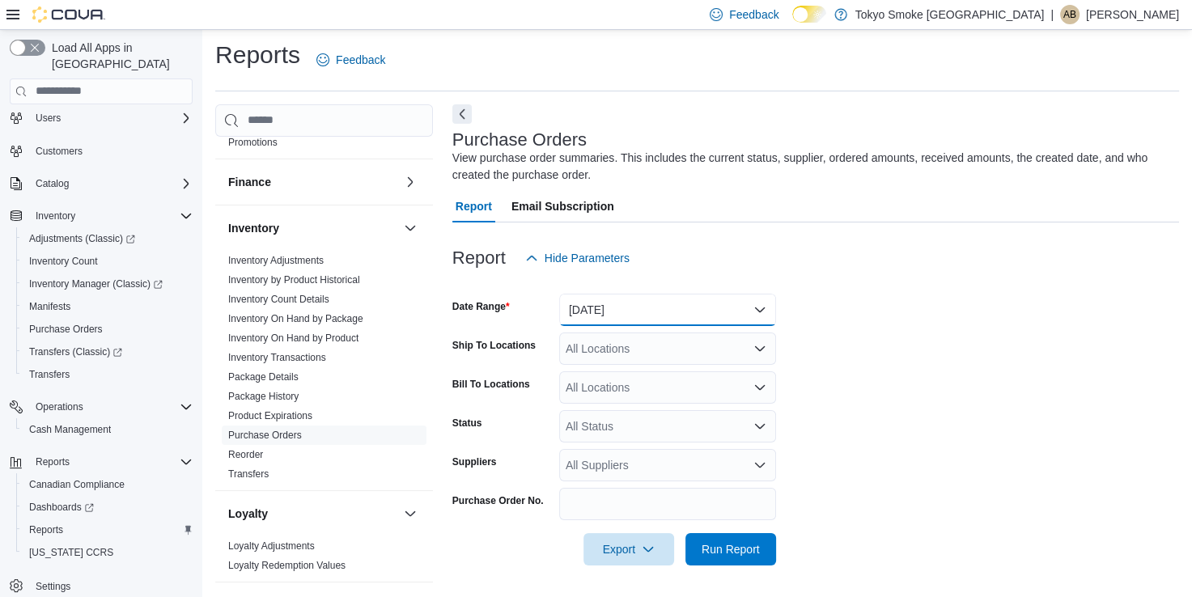
click at [664, 319] on button "Yesterday" at bounding box center [667, 310] width 217 height 32
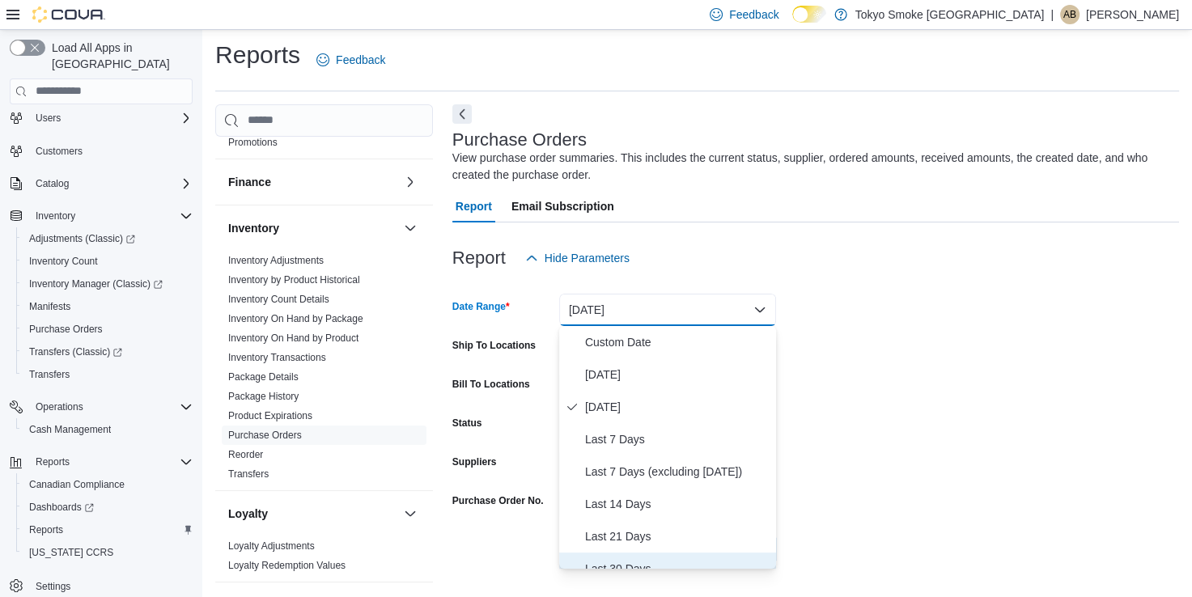
click at [653, 563] on span "Last 30 Days" at bounding box center [677, 568] width 185 height 19
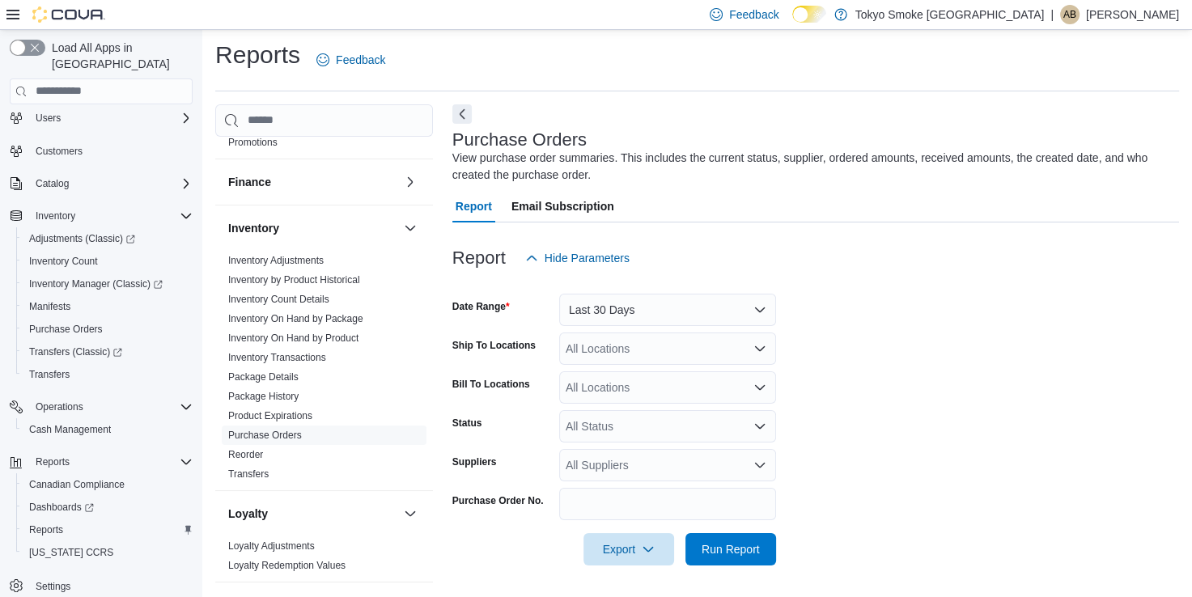
click at [921, 370] on form "Date Range Last 30 Days Ship To Locations All Locations Bill To Locations All L…" at bounding box center [815, 419] width 727 height 291
click at [686, 342] on div "All Locations" at bounding box center [667, 349] width 217 height 32
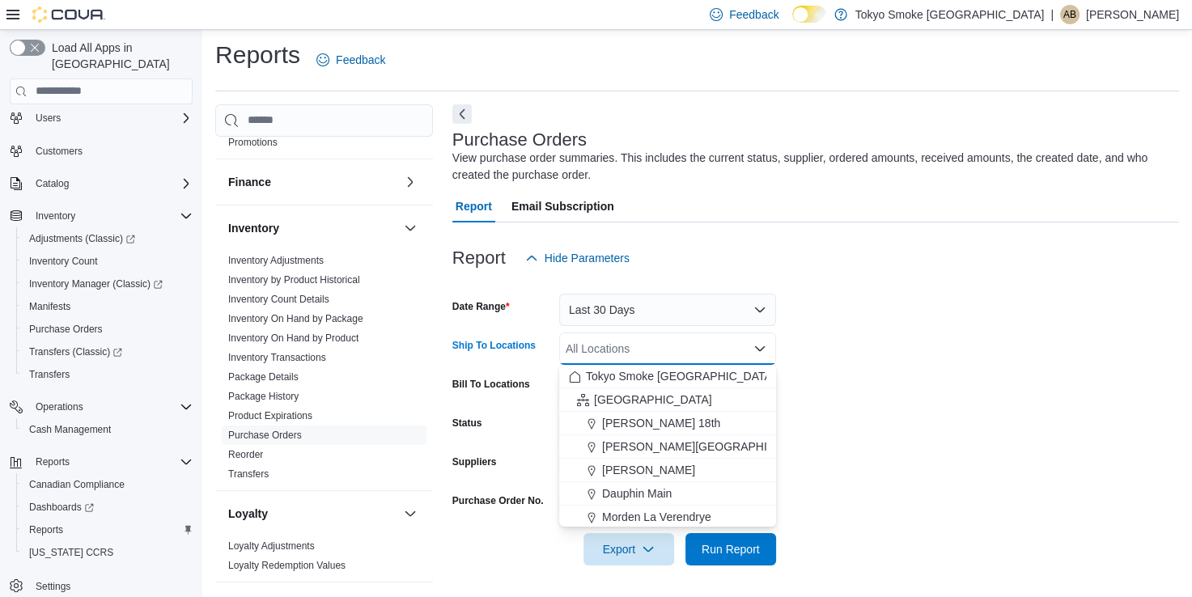
scroll to position [81, 0]
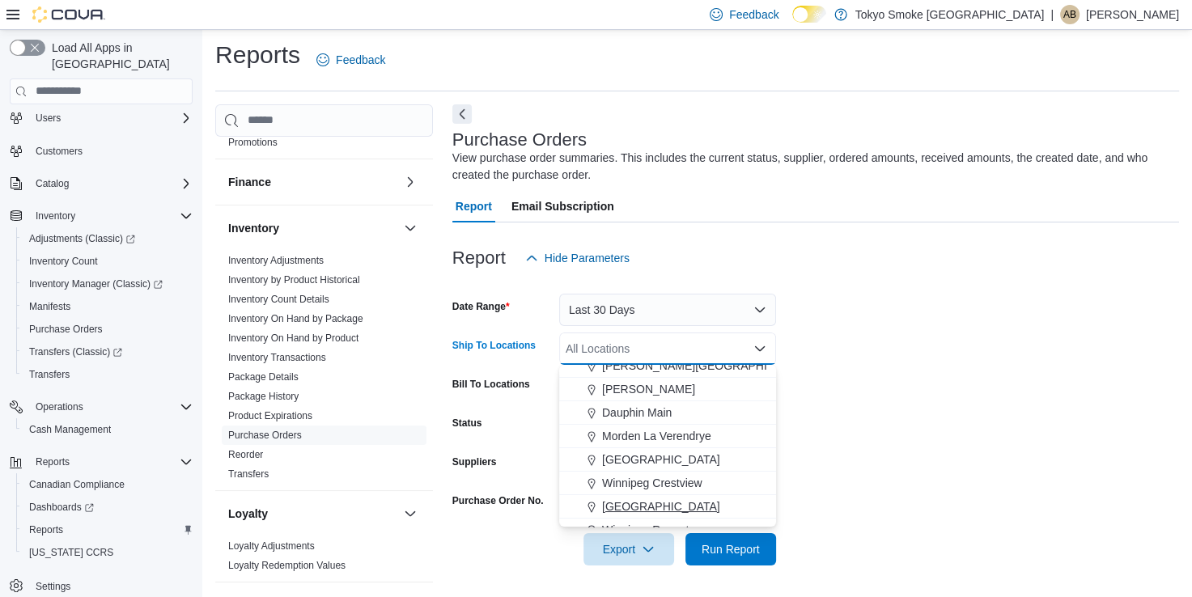
click at [717, 505] on span "[GEOGRAPHIC_DATA]" at bounding box center [661, 507] width 118 height 16
click at [754, 567] on div at bounding box center [815, 575] width 727 height 19
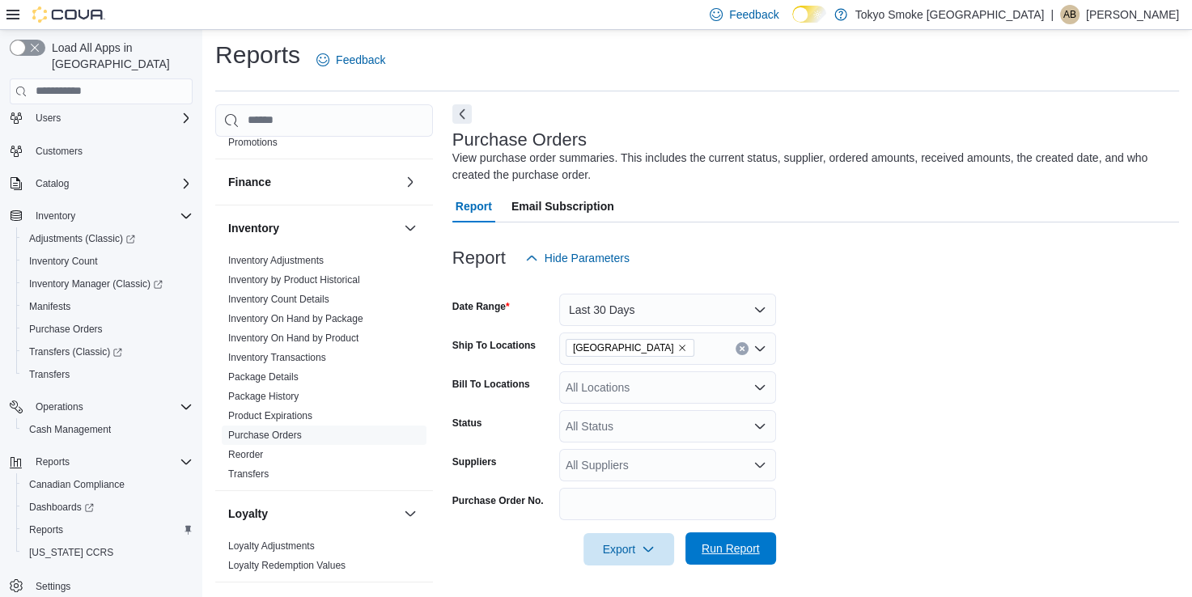
click at [748, 550] on span "Run Report" at bounding box center [731, 549] width 58 height 16
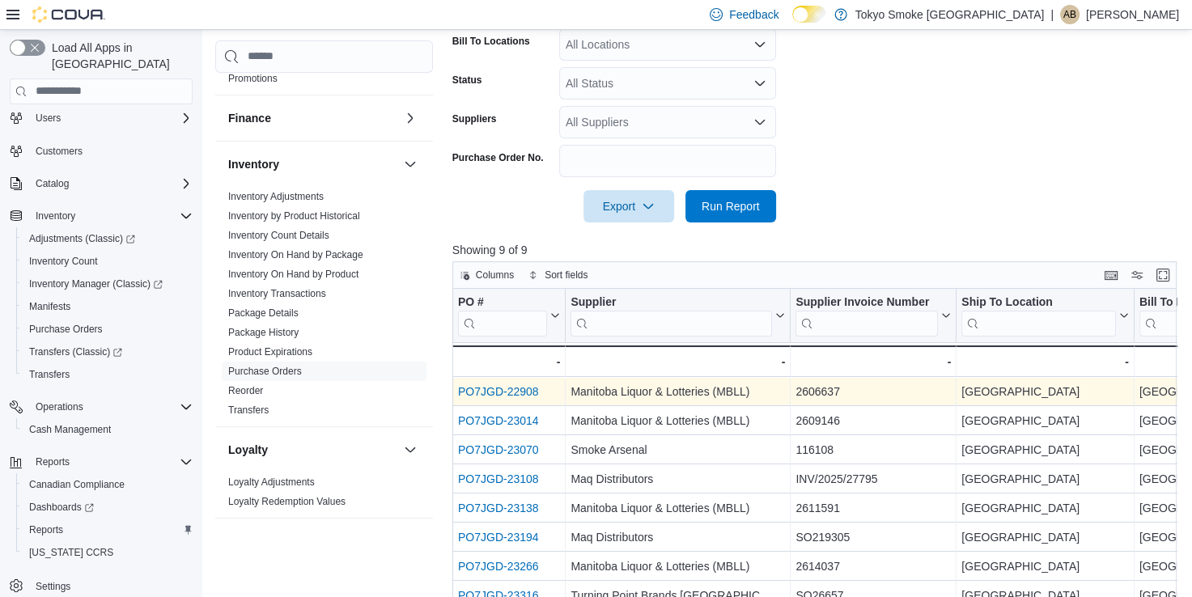
scroll to position [409, 0]
